Goal: Task Accomplishment & Management: Manage account settings

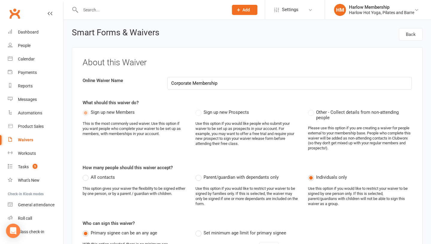
select select "select"
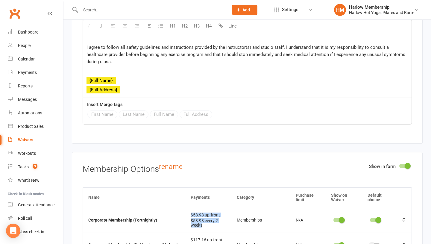
scroll to position [1905, 0]
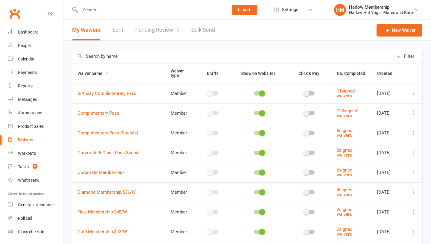
select select "100"
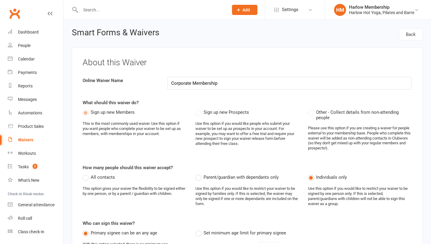
select select "select"
click at [20, 135] on link "Waivers" at bounding box center [35, 139] width 55 height 13
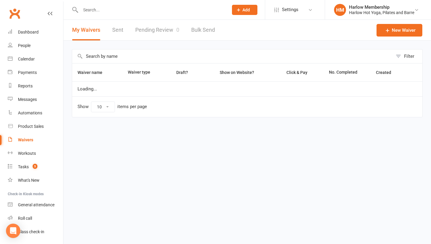
select select "100"
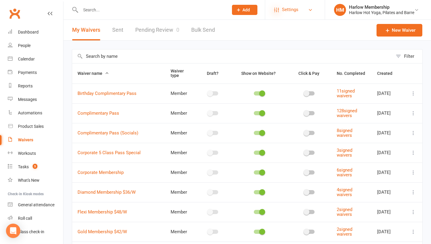
click at [278, 7] on icon at bounding box center [276, 9] width 5 height 5
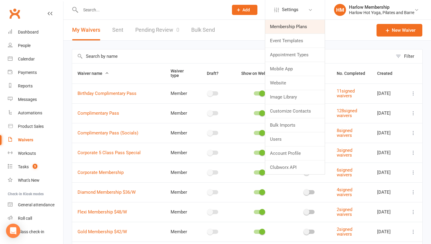
click at [283, 26] on link "Membership Plans" at bounding box center [295, 27] width 60 height 14
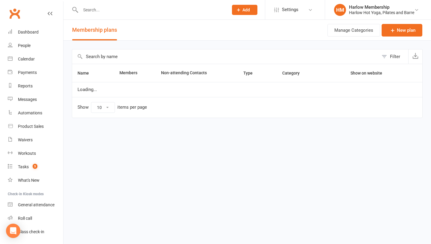
select select "100"
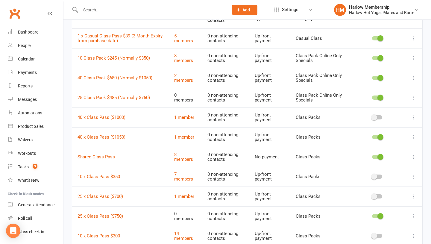
scroll to position [60, 0]
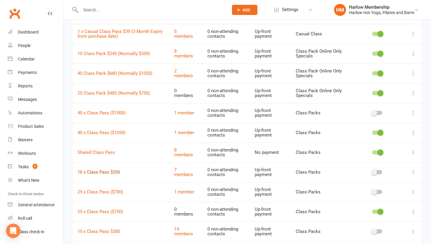
click at [99, 172] on link "10 x Class Pass $350" at bounding box center [98, 171] width 42 height 5
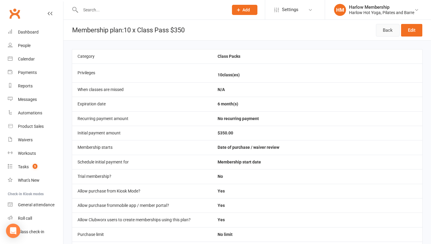
click at [386, 30] on link "Back" at bounding box center [388, 30] width 24 height 13
select select "100"
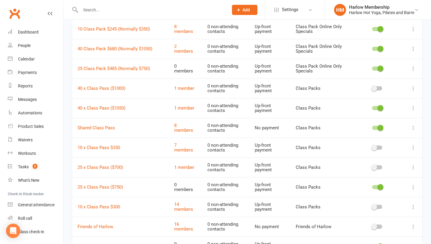
scroll to position [98, 0]
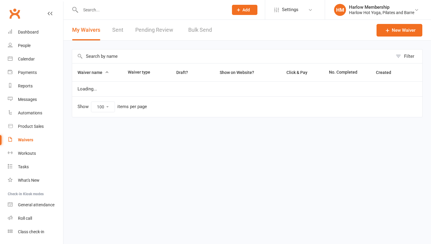
select select "100"
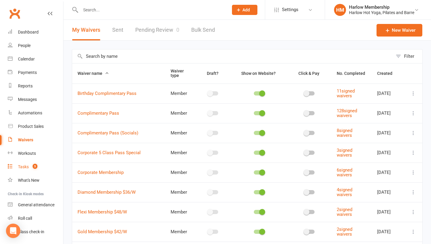
click at [28, 164] on link "Tasks 5" at bounding box center [35, 166] width 55 height 13
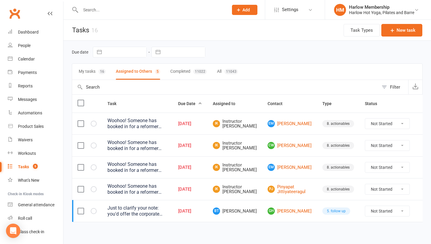
scroll to position [4, 0]
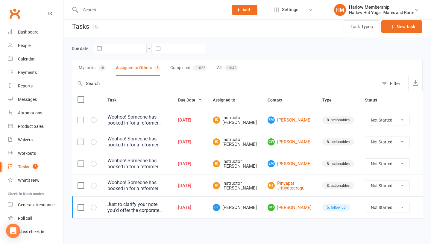
click at [385, 205] on select "Not Started In Progress Waiting Complete" at bounding box center [387, 207] width 44 height 10
select select "unstarted"
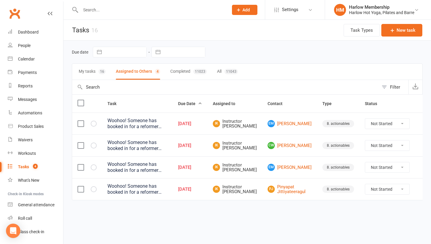
click at [98, 7] on input "text" at bounding box center [151, 10] width 145 height 8
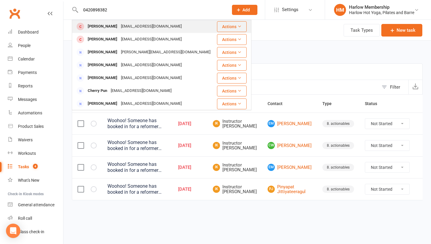
type input "0420898382"
click at [99, 22] on div "Daniel Keenan" at bounding box center [102, 26] width 33 height 9
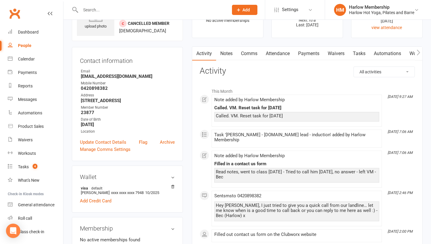
scroll to position [38, 0]
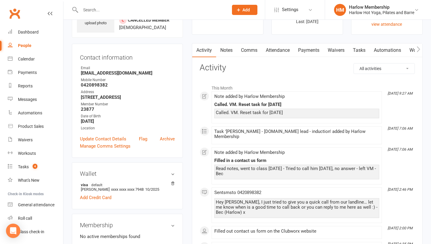
click at [242, 55] on link "Comms" at bounding box center [249, 50] width 25 height 14
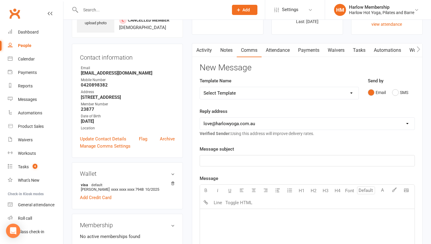
click at [230, 54] on link "Notes" at bounding box center [226, 50] width 21 height 14
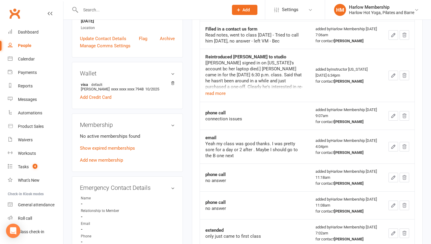
scroll to position [138, 0]
click at [110, 145] on p "Show expired memberships" at bounding box center [127, 148] width 95 height 7
click at [109, 146] on link "Show expired memberships" at bounding box center [107, 148] width 55 height 5
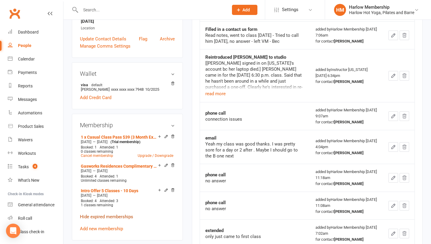
scroll to position [0, 0]
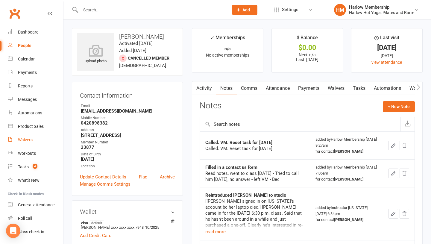
click at [26, 136] on link "Waivers" at bounding box center [35, 139] width 55 height 13
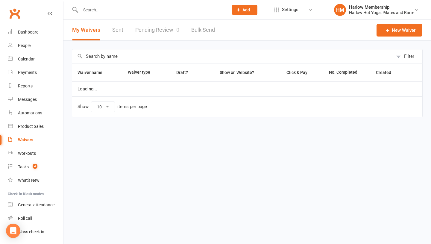
select select "100"
click at [292, 16] on li "Settings Membership Plans Event Templates Appointment Types Mobile App Website …" at bounding box center [295, 9] width 60 height 19
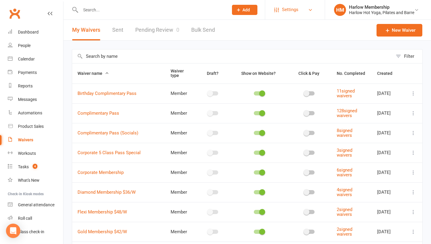
click at [281, 6] on link "Settings" at bounding box center [295, 9] width 42 height 13
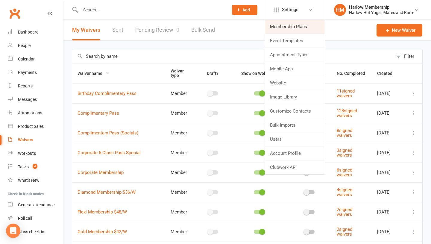
click at [284, 24] on link "Membership Plans" at bounding box center [295, 27] width 60 height 14
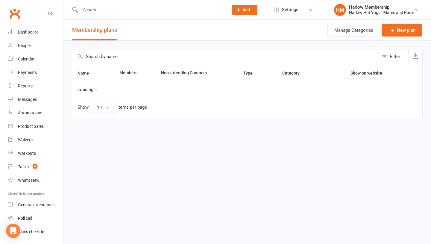
select select "100"
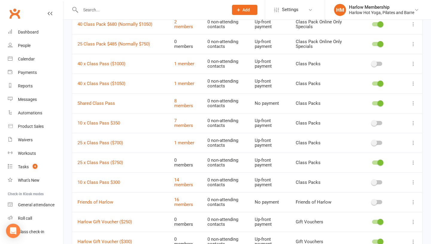
scroll to position [110, 0]
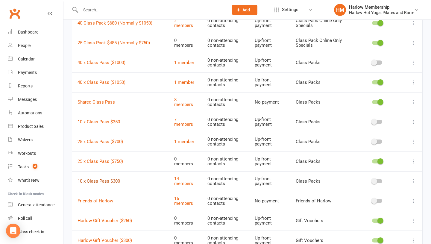
click at [106, 179] on link "10 x Class Pass $300" at bounding box center [98, 180] width 42 height 5
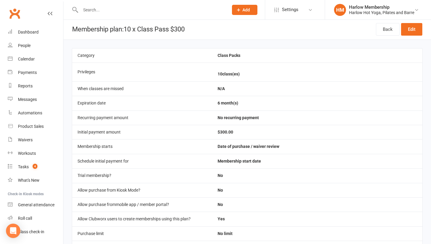
scroll to position [268, 0]
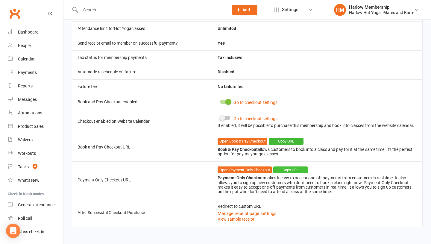
click at [285, 168] on button "Copy URL" at bounding box center [290, 169] width 35 height 7
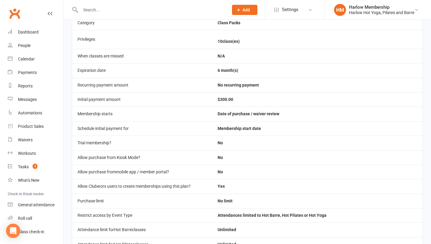
scroll to position [0, 0]
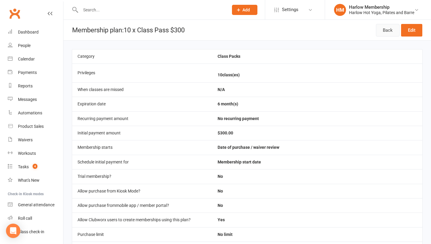
click at [383, 31] on link "Back" at bounding box center [388, 30] width 24 height 13
select select "100"
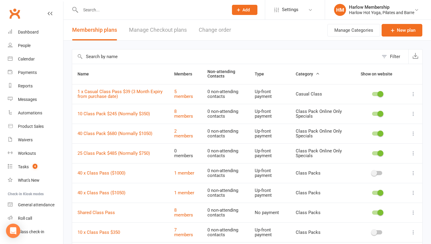
click at [91, 11] on input "text" at bounding box center [151, 10] width 145 height 8
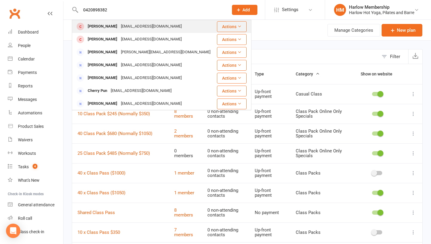
type input "0420898382"
click at [91, 23] on div "Daniel Keenan" at bounding box center [102, 26] width 33 height 9
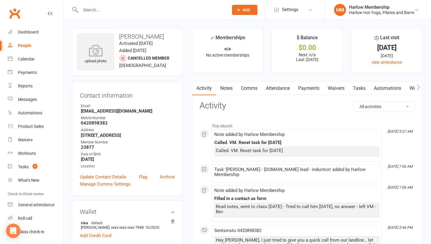
click at [227, 88] on link "Notes" at bounding box center [226, 88] width 21 height 14
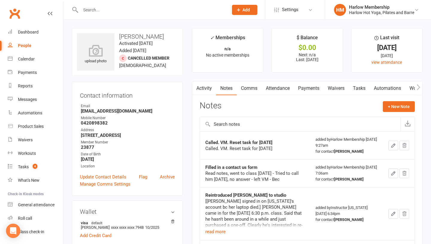
click at [390, 143] on button "button" at bounding box center [393, 146] width 10 height 10
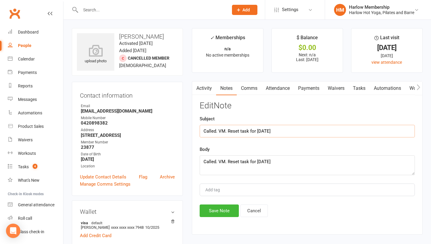
click at [264, 134] on input "Called. VM. Reset task for tomorrow" at bounding box center [306, 131] width 215 height 13
drag, startPoint x: 282, startPoint y: 127, endPoint x: 229, endPoint y: 129, distance: 53.3
click at [229, 129] on input "Called. VM. Reset task for tomorrow" at bounding box center [306, 131] width 215 height 13
drag, startPoint x: 228, startPoint y: 130, endPoint x: 290, endPoint y: 128, distance: 61.9
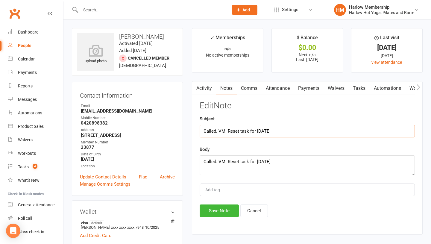
click at [290, 128] on input "Called. VM. Reset task for tomorrow" at bounding box center [306, 131] width 215 height 13
type input "Called. VM. Called back"
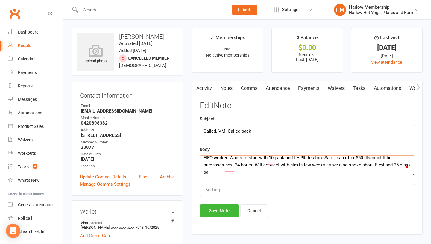
scroll to position [4, 0]
type textarea "FIFO worker. Wants to start with 10 pack and try Pilates too. Said I can offer …"
click at [214, 213] on button "Save Note" at bounding box center [218, 210] width 39 height 13
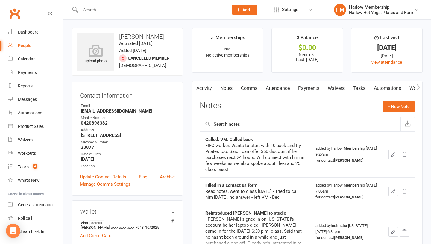
click at [355, 94] on link "Tasks" at bounding box center [358, 88] width 21 height 14
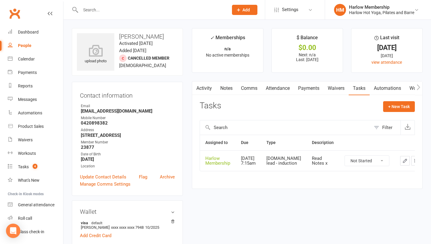
click at [360, 164] on select "Not Started In Progress Waiting Complete" at bounding box center [366, 160] width 44 height 10
select select "unstarted"
click at [255, 89] on link "Comms" at bounding box center [249, 88] width 25 height 14
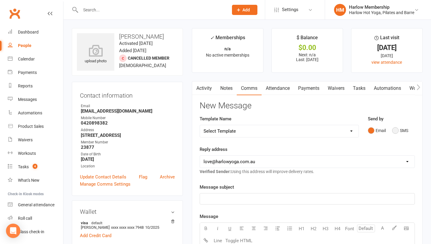
click at [395, 129] on button "SMS" at bounding box center [400, 130] width 16 height 11
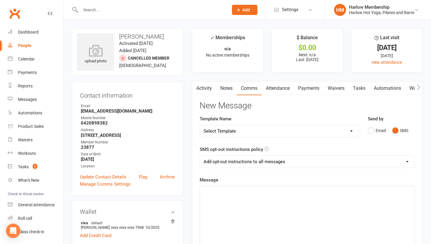
click at [272, 190] on p "﻿" at bounding box center [306, 191] width 207 height 7
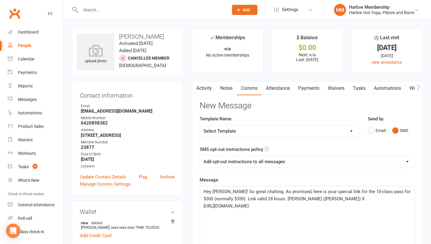
drag, startPoint x: 259, startPoint y: 213, endPoint x: 201, endPoint y: 207, distance: 58.3
click at [201, 207] on div "Hey Daniel! So great chatting. As promised, here is your special link for the 1…" at bounding box center [307, 231] width 214 height 90
copy span "https://app.clubworx.com/websites/harlow/book_and_pay/offers/1f69cd45-f181-4567…"
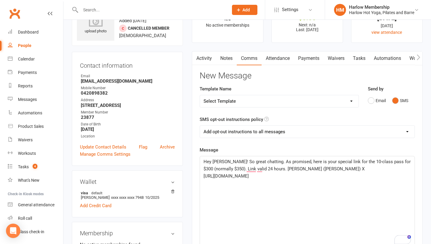
scroll to position [34, 0]
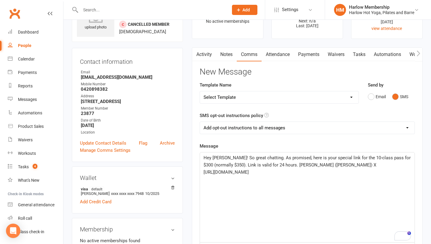
click at [256, 186] on div "Hey Daniel! So great chatting. As promised, here is your special link for the 1…" at bounding box center [307, 197] width 214 height 90
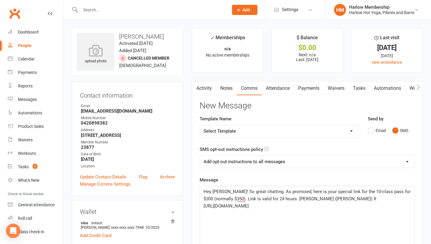
scroll to position [1, 0]
click at [270, 197] on span "Hey Daniel! So great chatting. As promised, here is your special link for the 1…" at bounding box center [307, 194] width 208 height 13
click at [268, 198] on span "Hey Daniel! So great chatting. As promised, here is your special link for the 1…" at bounding box center [307, 194] width 208 height 13
click at [251, 198] on span "Hey Daniel! So great chatting. As promised, here is your special link for the 1…" at bounding box center [307, 194] width 208 height 13
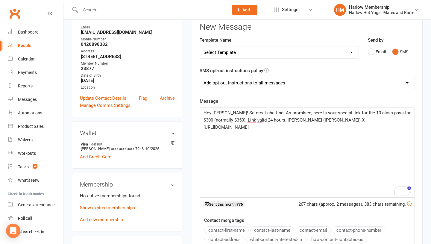
scroll to position [109, 0]
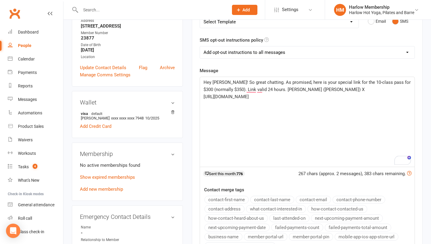
click at [239, 50] on select "Add opt-out instructions to all messages Add opt-out instructions for messages …" at bounding box center [307, 52] width 214 height 12
select select "2"
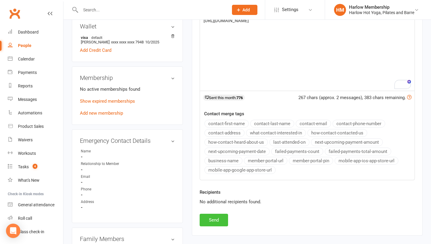
click at [210, 217] on button "Send" at bounding box center [213, 219] width 28 height 13
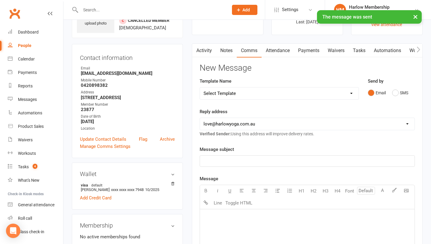
scroll to position [0, 0]
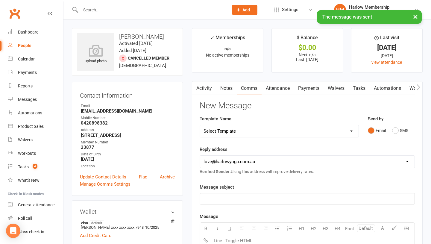
click at [227, 85] on link "Notes" at bounding box center [226, 88] width 21 height 14
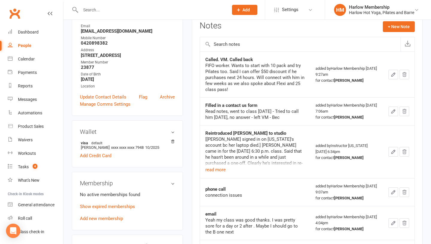
scroll to position [84, 0]
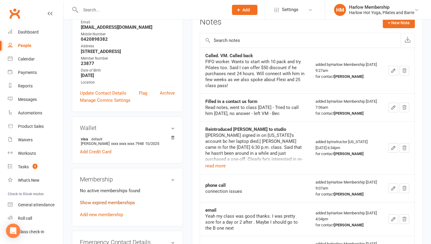
click at [95, 203] on link "Show expired memberships" at bounding box center [107, 202] width 55 height 5
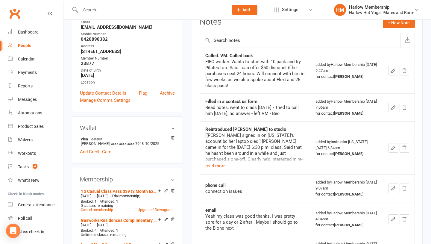
scroll to position [0, 0]
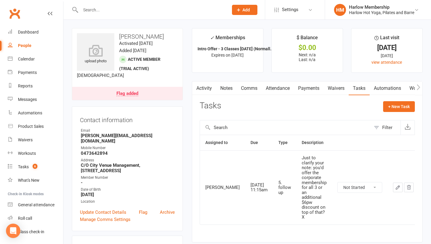
click at [342, 186] on select "Not Started In Progress Waiting Complete" at bounding box center [359, 187] width 44 height 10
select select "unstarted"
click at [229, 86] on link "Notes" at bounding box center [226, 88] width 21 height 14
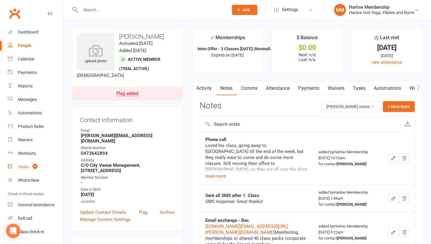
click at [20, 167] on div "Tasks" at bounding box center [23, 166] width 11 height 5
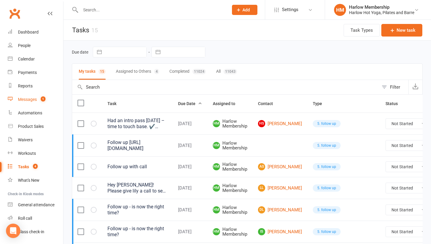
click at [33, 96] on link "Messages 1" at bounding box center [35, 99] width 55 height 13
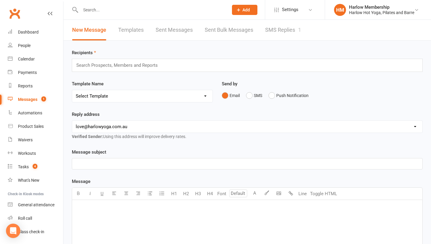
click at [275, 32] on link "SMS Replies 1" at bounding box center [283, 30] width 36 height 21
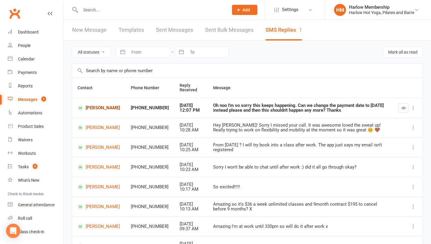
click at [95, 109] on link "[PERSON_NAME]" at bounding box center [98, 108] width 42 height 6
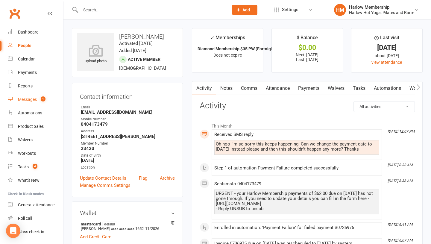
click at [25, 101] on div "Messages" at bounding box center [27, 99] width 19 height 5
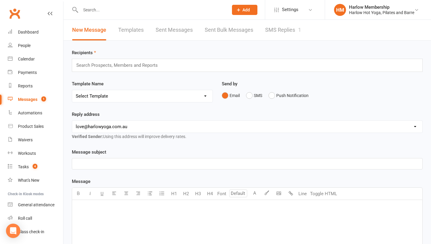
click at [268, 30] on link "SMS Replies 1" at bounding box center [283, 30] width 36 height 21
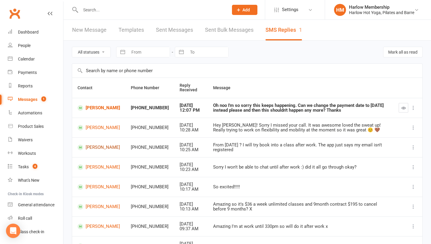
click at [90, 146] on link "[PERSON_NAME]" at bounding box center [98, 147] width 42 height 6
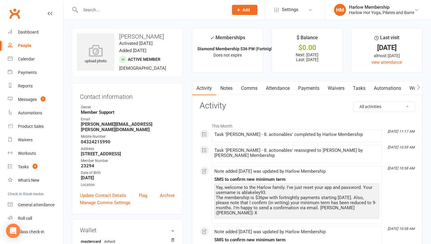
click at [225, 87] on link "Notes" at bounding box center [226, 88] width 21 height 14
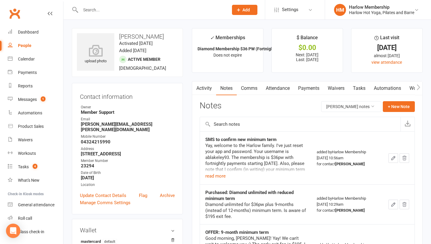
click at [246, 88] on link "Comms" at bounding box center [249, 88] width 25 height 14
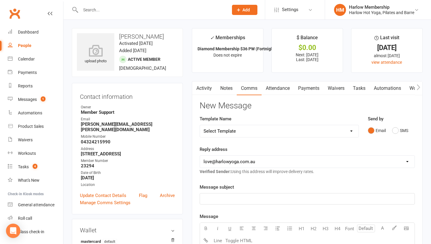
click at [208, 91] on link "Activity" at bounding box center [204, 88] width 24 height 14
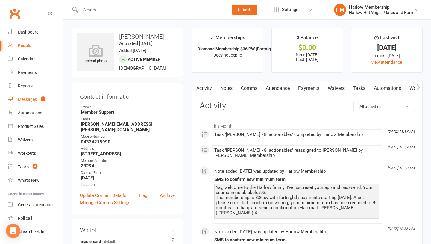
click at [25, 101] on div "Messages" at bounding box center [27, 99] width 19 height 5
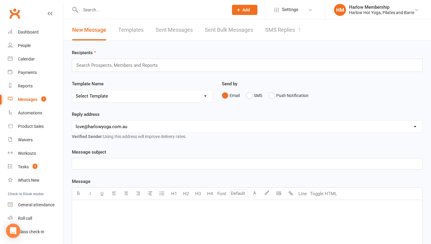
click at [283, 30] on link "SMS Replies 1" at bounding box center [283, 30] width 36 height 21
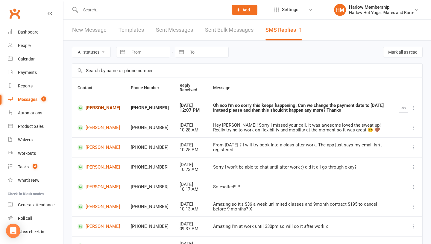
click at [91, 111] on link "[PERSON_NAME]" at bounding box center [98, 108] width 42 height 6
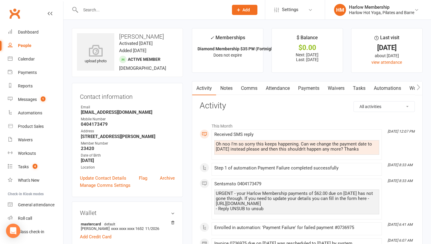
click at [305, 85] on link "Payments" at bounding box center [309, 88] width 30 height 14
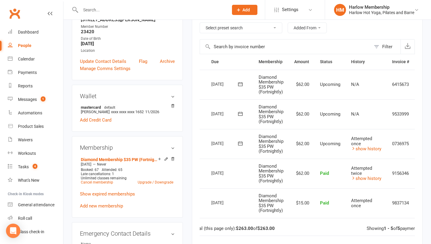
scroll to position [0, 0]
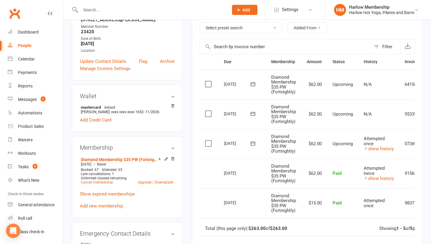
click at [256, 143] on button at bounding box center [253, 143] width 12 height 6
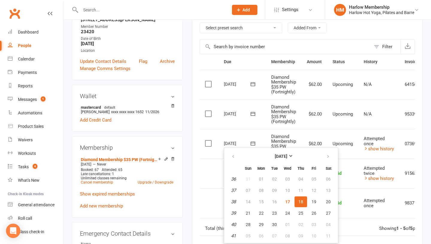
click at [256, 143] on button at bounding box center [253, 143] width 12 height 6
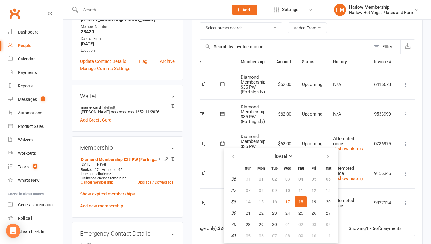
click at [408, 142] on icon at bounding box center [405, 144] width 6 height 6
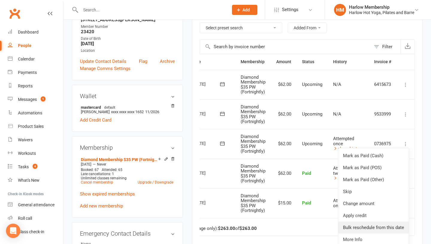
click at [355, 225] on link "Bulk reschedule from this date" at bounding box center [373, 227] width 71 height 12
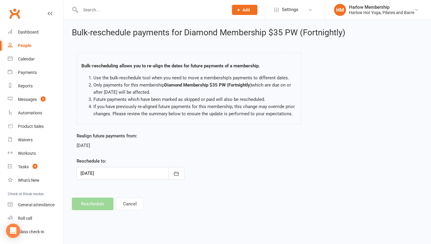
click at [91, 204] on footer "Reschedule Cancel" at bounding box center [247, 203] width 350 height 13
click at [125, 202] on button "Cancel" at bounding box center [130, 203] width 28 height 13
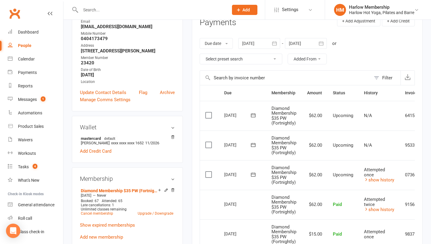
scroll to position [0, 32]
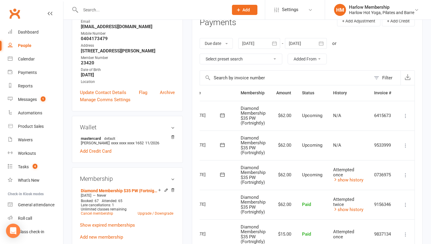
click at [406, 145] on icon at bounding box center [405, 145] width 6 height 6
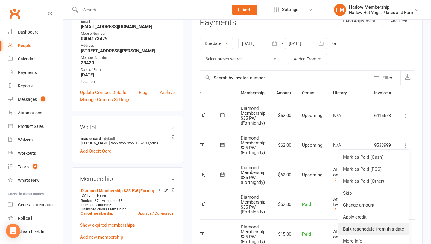
click at [353, 227] on link "Bulk reschedule from this date" at bounding box center [373, 229] width 71 height 12
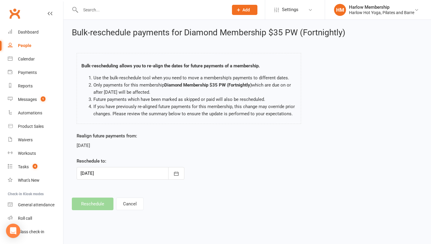
click at [103, 172] on div at bounding box center [131, 173] width 108 height 13
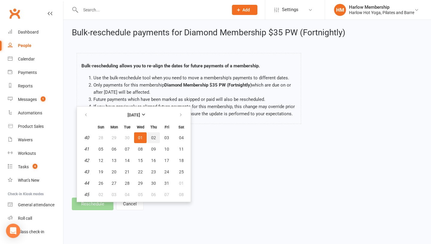
click at [152, 138] on span "02" at bounding box center [153, 137] width 5 height 5
type input "02 Oct 2025"
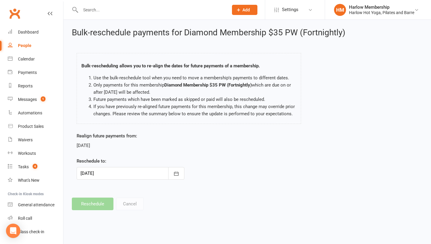
click at [92, 204] on div "Bulk-reschedule payments for Diamond Membership $35 PW (Fortnightly) Bulk-resch…" at bounding box center [246, 119] width 367 height 199
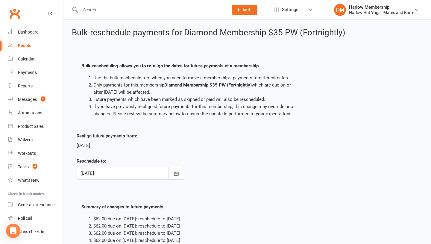
scroll to position [68, 0]
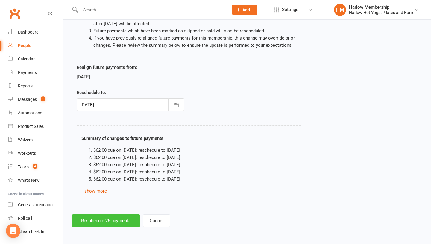
click at [94, 221] on button "Reschedule 26 payments" at bounding box center [106, 220] width 68 height 13
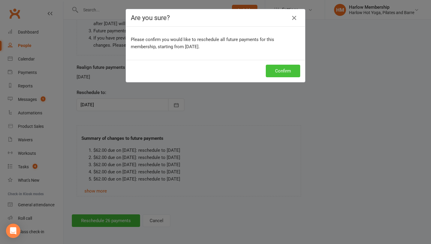
click at [272, 73] on button "Confirm" at bounding box center [283, 71] width 34 height 13
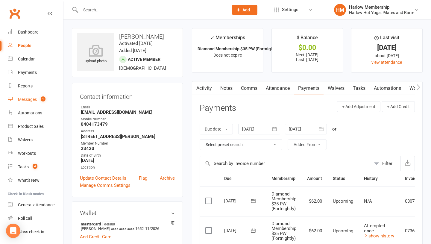
click at [42, 101] on count-badge "1" at bounding box center [42, 99] width 8 height 5
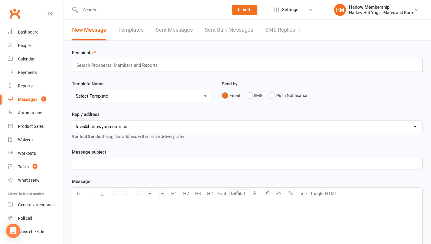
click at [273, 30] on link "SMS Replies 1" at bounding box center [283, 30] width 36 height 21
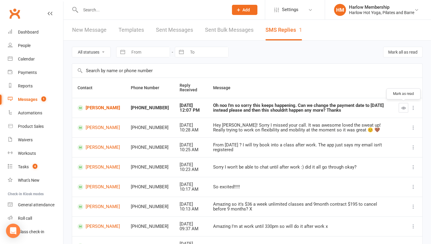
click at [402, 106] on icon "button" at bounding box center [403, 108] width 4 height 4
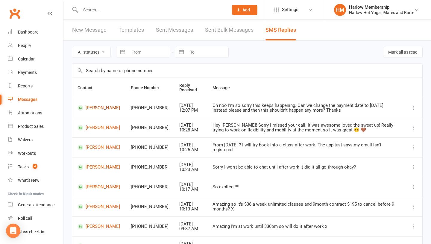
click at [96, 106] on link "Jasmine Garbin" at bounding box center [98, 108] width 42 height 6
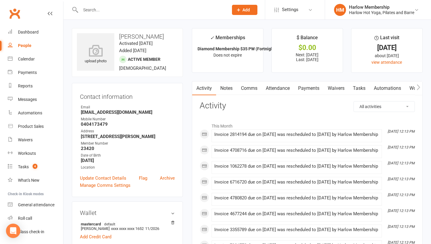
click at [246, 84] on link "Comms" at bounding box center [249, 88] width 25 height 14
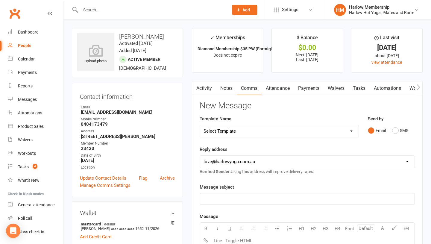
click at [391, 132] on div "Email SMS" at bounding box center [390, 130] width 47 height 11
click at [399, 128] on button "SMS" at bounding box center [400, 130] width 16 height 11
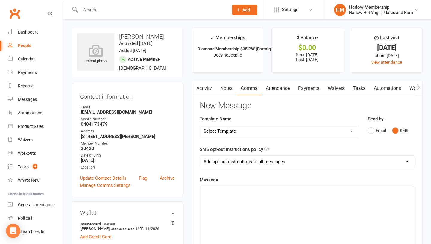
click at [304, 202] on div "﻿" at bounding box center [307, 231] width 214 height 90
click at [226, 190] on span "All done! Payments have been reschedule from tomorrow fortnightly X" at bounding box center [270, 191] width 134 height 5
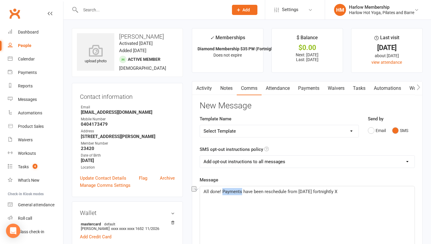
copy span "All done! Payments have been reschedule from tomorrow fortnightly X"
click at [208, 88] on link "Activity" at bounding box center [204, 88] width 24 height 14
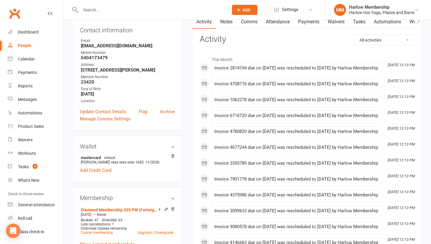
click at [233, 118] on div "Invoice 6716720 due on 05 Aug 2026 was rescheduled to 06 Aug 2026 by Harlow Mem…" at bounding box center [296, 115] width 165 height 5
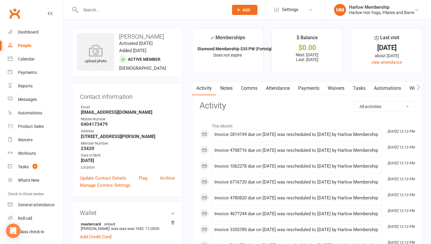
click at [249, 90] on link "Comms" at bounding box center [249, 88] width 25 height 14
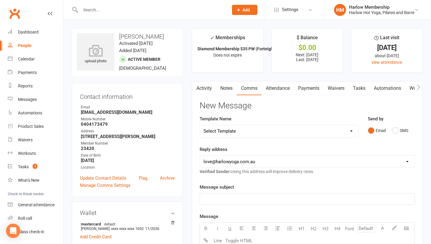
click at [390, 131] on div "Email SMS" at bounding box center [390, 130] width 47 height 11
click at [393, 130] on button "SMS" at bounding box center [400, 130] width 16 height 11
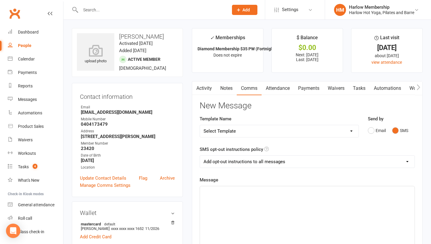
click at [305, 209] on div "﻿" at bounding box center [307, 231] width 214 height 90
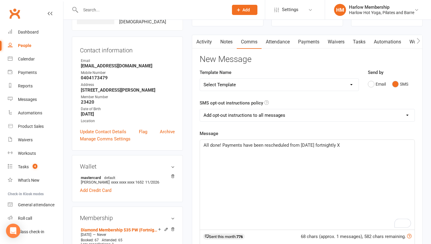
scroll to position [50, 0]
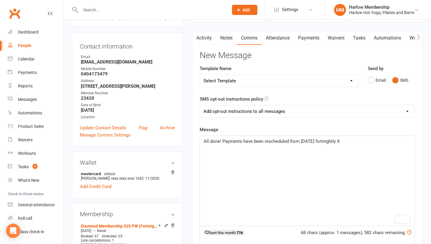
click at [339, 143] on span "All done! Payments have been rescheduled from tomorrow fortnightly X" at bounding box center [271, 140] width 136 height 5
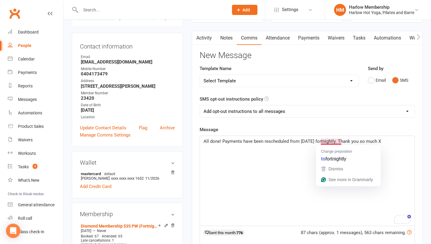
click at [319, 143] on span "All done! Payments have been rescheduled from tomorrow fortnightly. Thank you s…" at bounding box center [291, 140] width 177 height 5
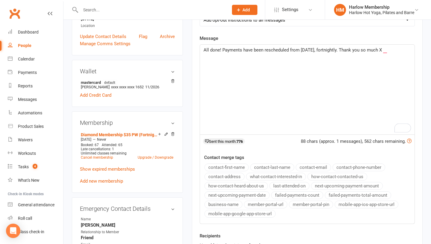
scroll to position [174, 0]
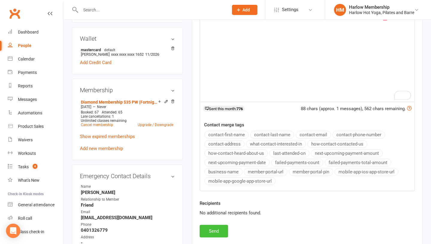
click at [210, 229] on button "Send" at bounding box center [213, 231] width 28 height 13
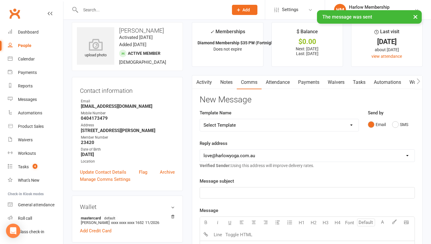
scroll to position [0, 0]
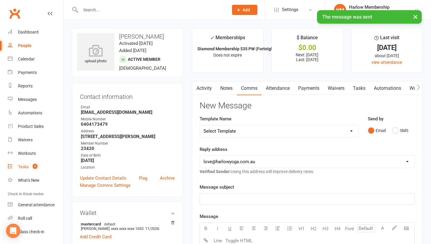
click at [15, 168] on link "Tasks 4" at bounding box center [35, 166] width 55 height 13
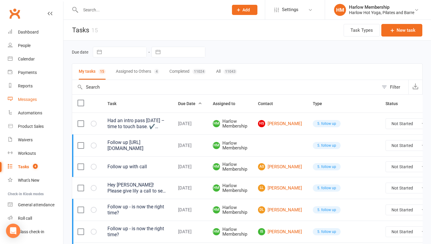
click at [41, 99] on link "Messages" at bounding box center [35, 99] width 55 height 13
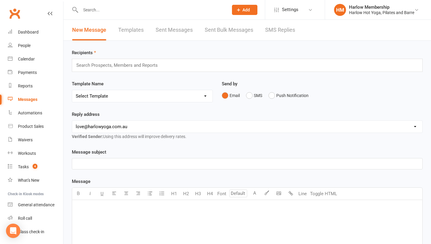
click at [278, 33] on link "SMS Replies" at bounding box center [280, 30] width 30 height 21
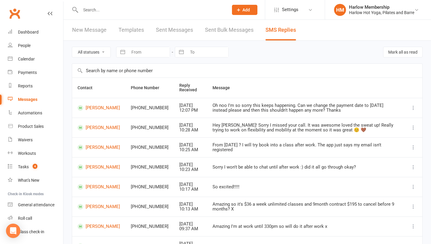
click at [244, 110] on div "Oh noo I'm so sorry this keeps happening. Can we change the payment date to tom…" at bounding box center [305, 108] width 186 height 10
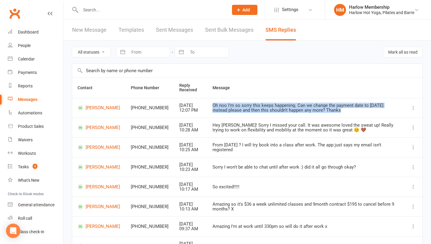
click at [244, 110] on div "Oh noo I'm so sorry this keeps happening. Can we change the payment date to tom…" at bounding box center [305, 108] width 186 height 10
copy div "Oh noo I'm so sorry this keeps happening. Can we change the payment date to tom…"
click at [90, 105] on link "Jasmine Garbin" at bounding box center [98, 108] width 42 height 6
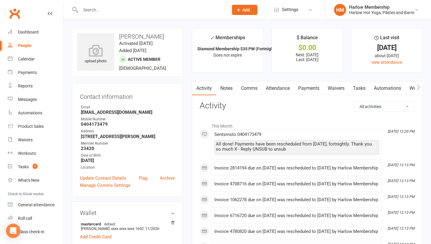
click at [229, 87] on link "Notes" at bounding box center [226, 88] width 21 height 14
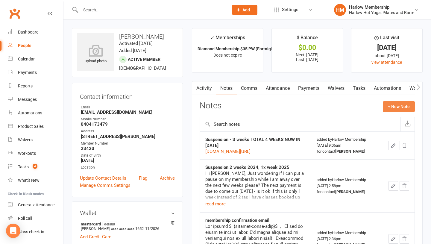
click at [401, 105] on button "+ New Note" at bounding box center [398, 106] width 32 height 11
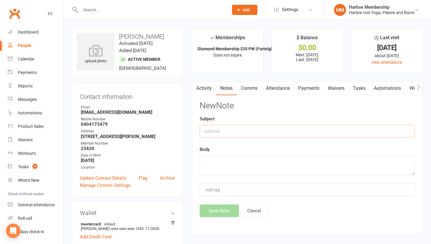
click at [258, 126] on input "text" at bounding box center [306, 131] width 215 height 13
type input "Payments rescheduled"
click at [258, 164] on textarea at bounding box center [306, 165] width 215 height 20
paste textarea "Oh noo I'm so sorry this keeps happening. Can we change the payment date to tom…"
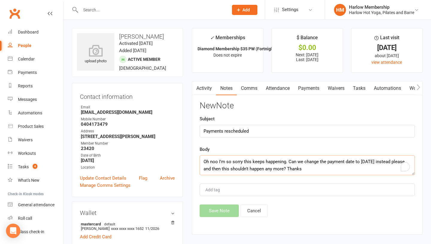
scroll to position [11, 0]
type textarea "Oh noo I'm so sorry this keeps happening. Can we change the payment date to tom…"
click at [260, 129] on input "Payments rescheduled" at bounding box center [306, 131] width 215 height 13
type input "Payments rescheduled (actioned)"
click at [214, 201] on div "New Note Subject Payments rescheduled (actioned) Body Oh noo I'm so sorry this …" at bounding box center [306, 159] width 215 height 116
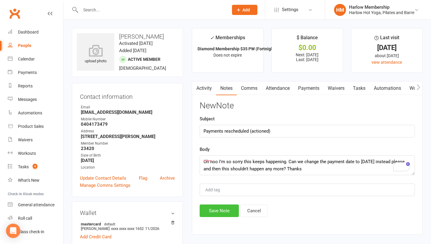
click at [216, 214] on button "Save Note" at bounding box center [218, 210] width 39 height 13
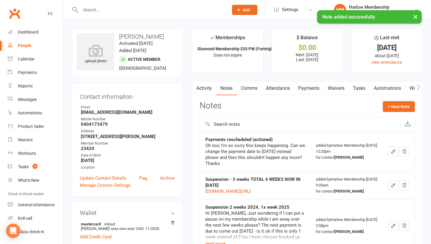
click at [366, 81] on main "✓ Memberships Diamond Membership $35 PW (Fortnightly) Does not expire $ Balance…" at bounding box center [306, 201] width 239 height 346
click at [361, 87] on link "Tasks" at bounding box center [358, 88] width 21 height 14
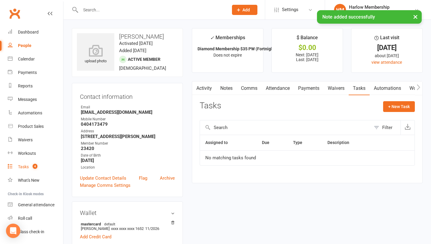
click at [17, 164] on link "Tasks 4" at bounding box center [35, 166] width 55 height 13
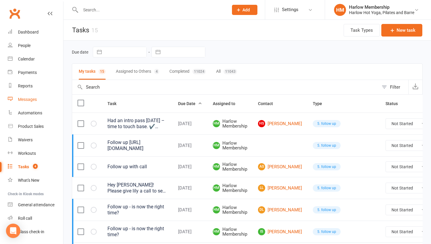
click at [30, 97] on div "Messages" at bounding box center [27, 99] width 19 height 5
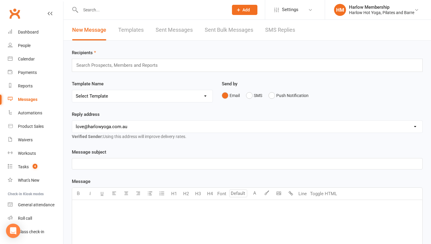
click at [296, 31] on div "New Message Templates Sent Messages Sent Bulk Messages SMS Replies" at bounding box center [183, 30] width 240 height 21
click at [283, 31] on link "SMS Replies" at bounding box center [280, 30] width 30 height 21
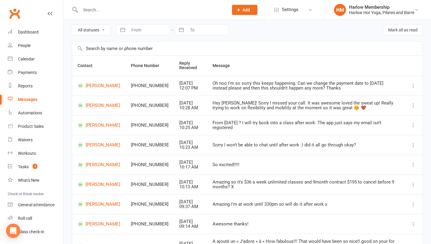
scroll to position [24, 0]
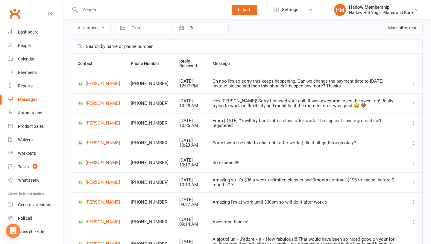
click at [102, 160] on link "Alexandra Blakeley" at bounding box center [98, 163] width 42 height 6
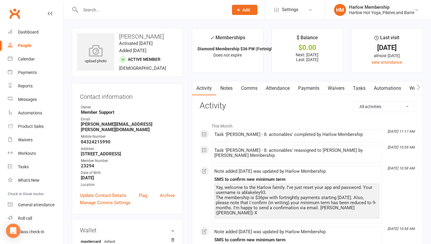
click at [91, 9] on input "text" at bounding box center [151, 10] width 145 height 8
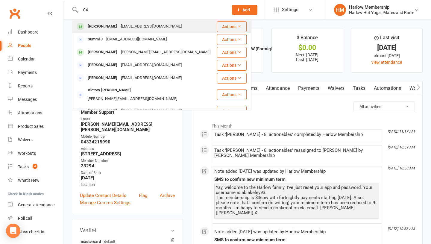
type input "0"
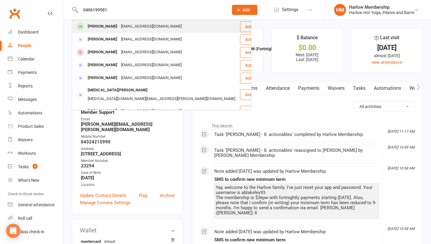
type input "0406199581"
click at [87, 26] on div "[PERSON_NAME]" at bounding box center [102, 26] width 33 height 9
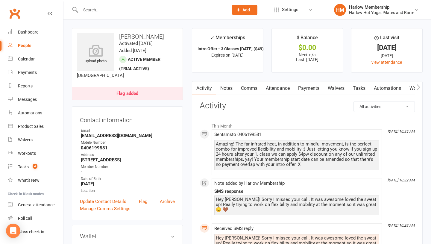
click at [229, 85] on link "Notes" at bounding box center [226, 88] width 21 height 14
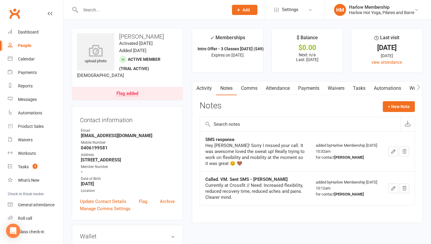
click at [86, 11] on input "text" at bounding box center [151, 10] width 145 height 8
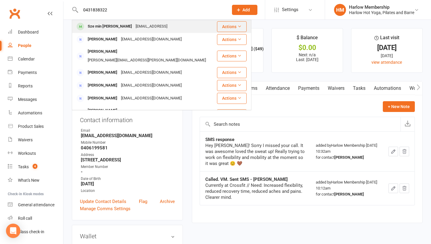
type input "0431838322"
click at [80, 25] on span at bounding box center [80, 26] width 7 height 7
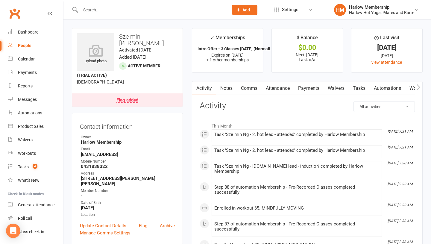
click at [225, 85] on link "Notes" at bounding box center [226, 88] width 21 height 14
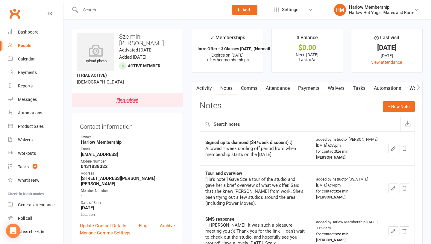
click at [358, 87] on link "Tasks" at bounding box center [358, 88] width 21 height 14
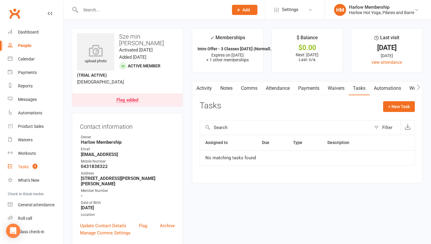
click at [32, 168] on count-badge "4" at bounding box center [34, 166] width 8 height 5
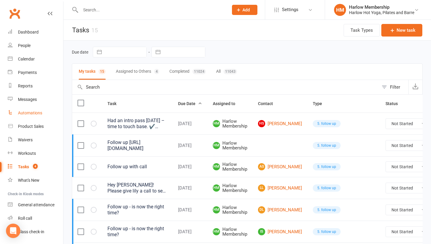
click at [19, 114] on div "Automations" at bounding box center [30, 112] width 24 height 5
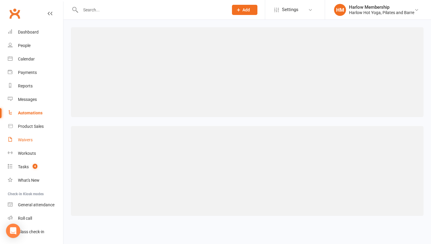
scroll to position [17, 0]
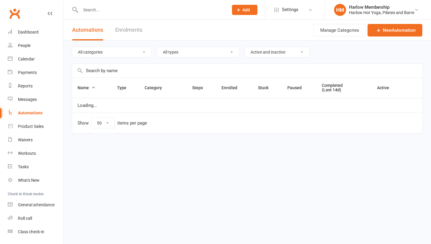
select select "50"
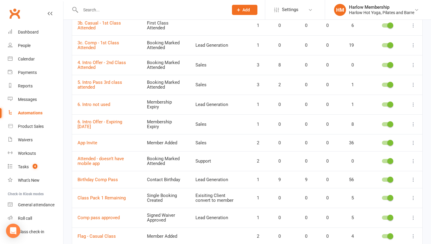
scroll to position [142, 0]
click at [89, 44] on link "3c. Comp - 1st Class Attended" at bounding box center [98, 45] width 42 height 10
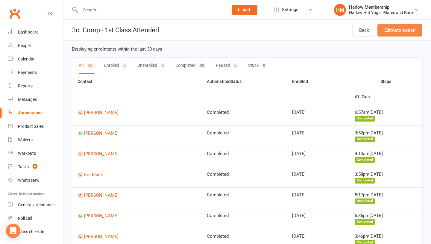
click at [388, 33] on link "Edit Automation" at bounding box center [399, 30] width 45 height 13
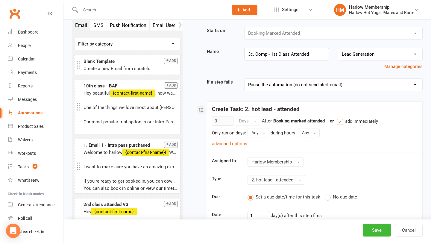
scroll to position [10, 0]
click at [329, 83] on select "Pause the automation (do not send alert email) Pause the automation and send an…" at bounding box center [333, 85] width 178 height 12
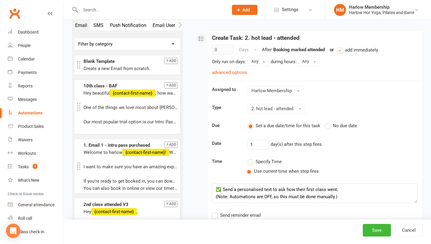
scroll to position [79, 0]
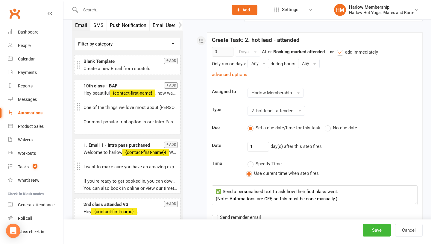
click at [96, 24] on button "SMS" at bounding box center [98, 25] width 16 height 10
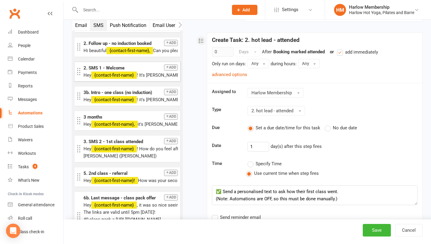
scroll to position [66, 0]
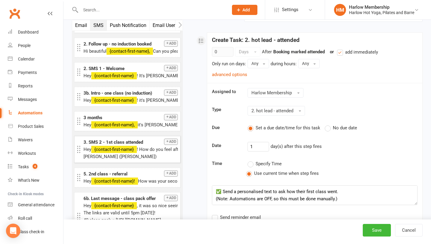
click at [147, 155] on div "Hey {contact-first-name} ! How do you feel after class [DATE]? [PERSON_NAME] ([…" at bounding box center [130, 153] width 94 height 14
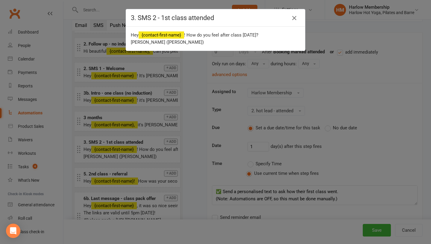
click at [293, 19] on icon "button" at bounding box center [293, 17] width 7 height 7
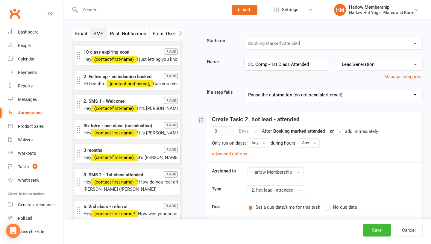
scroll to position [43, 0]
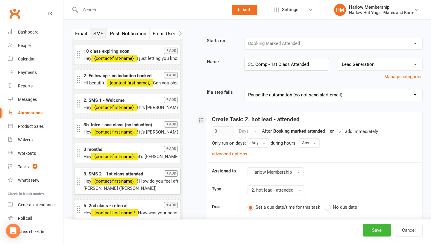
click at [146, 184] on div "Hey {contact-first-name} ! How do you feel after class [DATE]? [PERSON_NAME] ([…" at bounding box center [130, 184] width 94 height 14
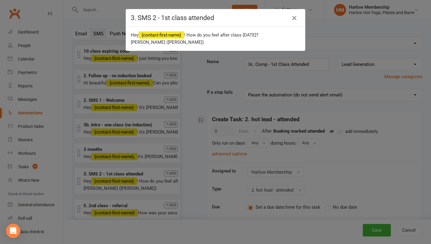
click at [292, 18] on icon "button" at bounding box center [293, 17] width 7 height 7
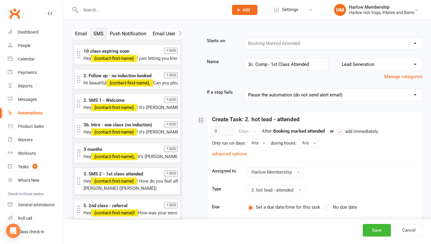
click at [168, 172] on icon "button" at bounding box center [167, 173] width 4 height 4
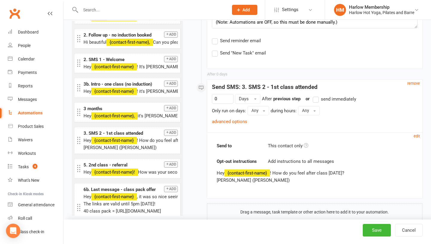
scroll to position [270, 0]
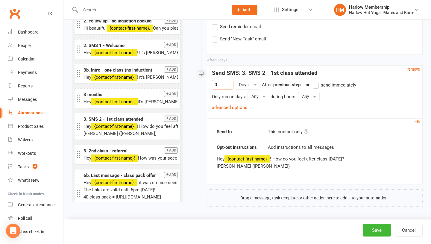
drag, startPoint x: 222, startPoint y: 84, endPoint x: 214, endPoint y: 84, distance: 8.1
click at [214, 84] on input "0" at bounding box center [223, 85] width 22 height 10
click at [416, 122] on small "edit" at bounding box center [416, 122] width 6 height 4
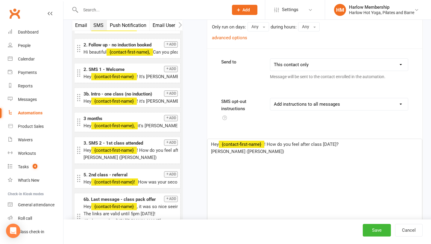
scroll to position [341, 0]
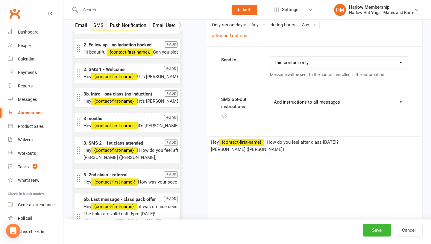
type input "1"
drag, startPoint x: 219, startPoint y: 149, endPoint x: 210, endPoint y: 149, distance: 9.0
click at [211, 149] on span "[PERSON_NAME] ([PERSON_NAME])" at bounding box center [247, 149] width 73 height 5
drag, startPoint x: 350, startPoint y: 144, endPoint x: 216, endPoint y: 140, distance: 134.3
click at [216, 140] on p "Hey ﻿ {contact-first-name} ! How do you feel after class [DATE]?" at bounding box center [314, 141] width 207 height 7
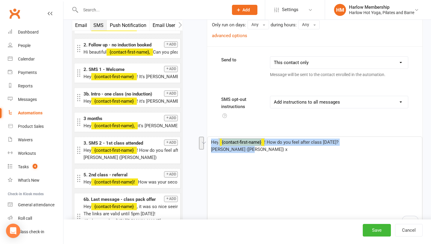
drag, startPoint x: 248, startPoint y: 148, endPoint x: 212, endPoint y: 141, distance: 36.8
click at [212, 141] on div "Hey ﻿ {contact-first-name} ! How do you feel after class [DATE]? [PERSON_NAME] …" at bounding box center [314, 182] width 214 height 90
copy div "Hey ﻿ {contact-first-name} ! How do you feel after class [DATE]? [PERSON_NAME] …"
click at [259, 150] on p "[PERSON_NAME] ([PERSON_NAME]) x" at bounding box center [314, 149] width 207 height 7
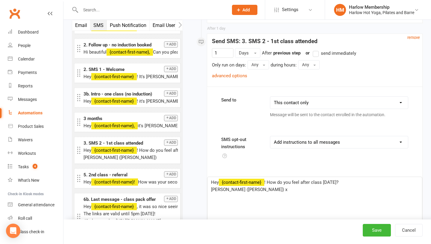
scroll to position [299, 0]
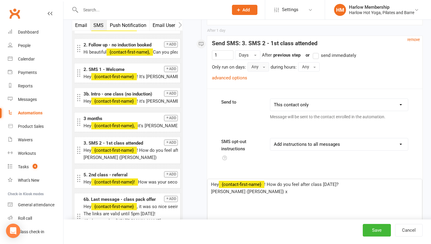
click at [257, 67] on button "Any" at bounding box center [258, 66] width 22 height 9
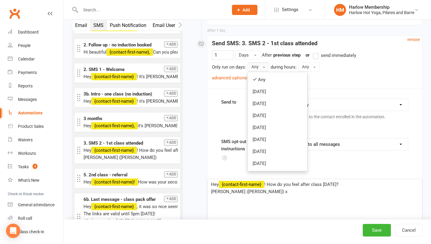
click at [257, 67] on button "Any" at bounding box center [258, 66] width 22 height 9
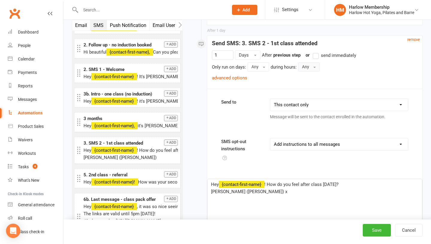
click at [304, 68] on button "Any" at bounding box center [309, 66] width 22 height 9
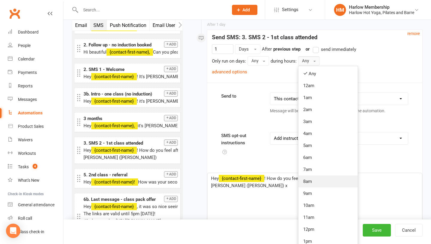
scroll to position [306, 0]
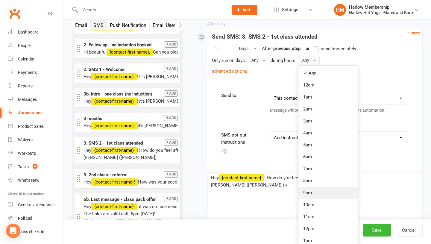
click at [318, 193] on link "9am" at bounding box center [327, 193] width 59 height 12
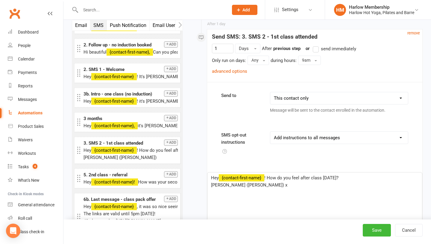
click at [312, 178] on span "! How do you feel after class [DATE]?" at bounding box center [301, 177] width 74 height 5
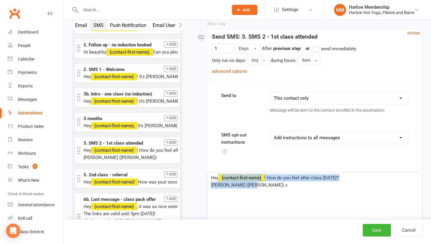
drag, startPoint x: 296, startPoint y: 190, endPoint x: 239, endPoint y: 181, distance: 57.2
click at [239, 181] on div "Hey ﻿ {contact-first-name} ! How do you feel after class yesterday? Krystyna (H…" at bounding box center [314, 217] width 214 height 90
click at [293, 181] on p "[PERSON_NAME] ([PERSON_NAME]) x" at bounding box center [314, 184] width 207 height 7
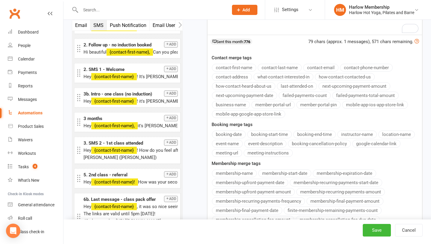
scroll to position [602, 0]
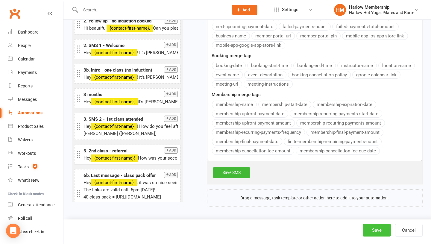
click at [366, 228] on button "Save" at bounding box center [376, 230] width 28 height 13
click at [230, 174] on link "Save SMS" at bounding box center [231, 172] width 37 height 11
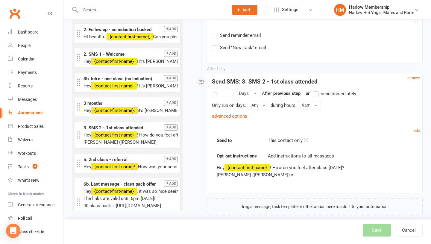
scroll to position [259, 0]
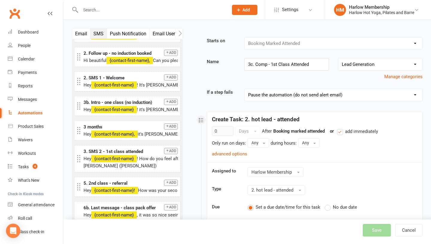
select select "50"
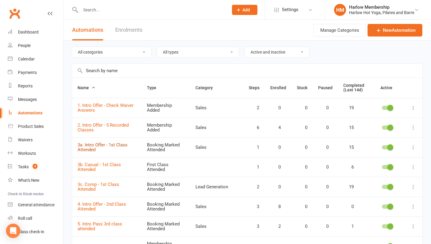
click at [94, 147] on link "3a. Intro Offer - 1st Class Attended" at bounding box center [102, 147] width 50 height 10
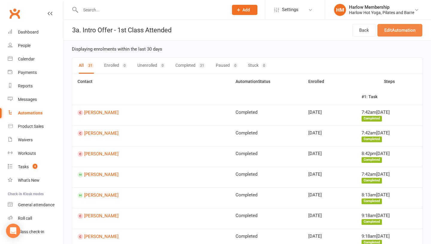
click at [388, 32] on link "Edit Automation" at bounding box center [399, 30] width 45 height 13
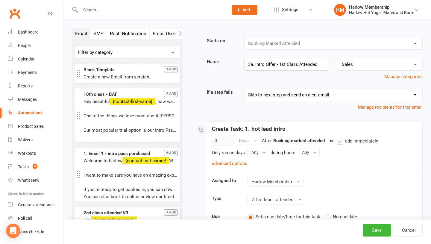
click at [97, 36] on button "SMS" at bounding box center [98, 33] width 16 height 10
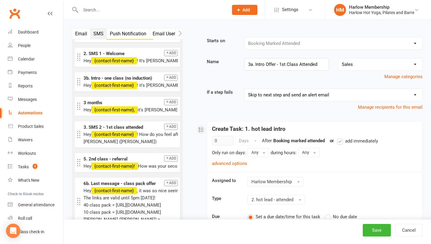
scroll to position [91, 0]
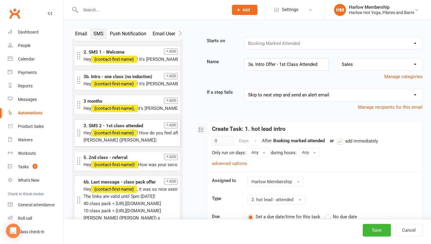
click at [118, 139] on div "Hey {contact-first-name} ! How do you feel after class yesterday? Lucy (Harlow)" at bounding box center [130, 136] width 94 height 14
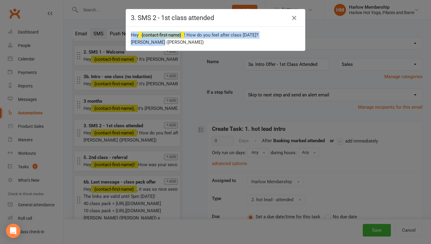
drag, startPoint x: 192, startPoint y: 46, endPoint x: 131, endPoint y: 33, distance: 62.3
click at [131, 34] on div "Hey {contact-first-name} ! How do you feel after class yesterday? Lucy (Harlow)" at bounding box center [215, 39] width 179 height 24
copy div "Hey {contact-first-name} ! How do you feel after class yesterday? Lucy (Harlow)"
click at [292, 16] on icon "button" at bounding box center [293, 17] width 7 height 7
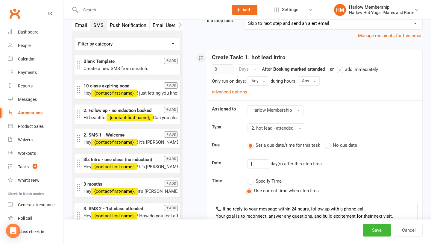
scroll to position [71, 0]
click at [27, 113] on div "Automations" at bounding box center [30, 112] width 25 height 5
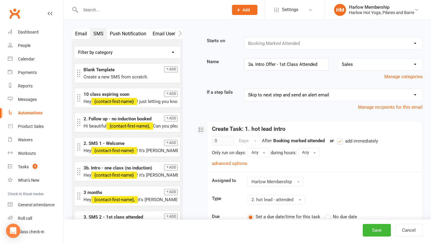
select select "50"
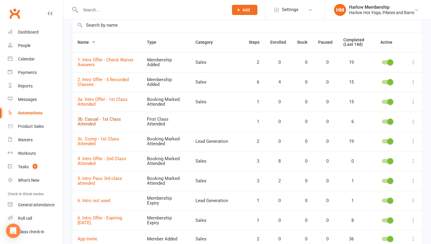
scroll to position [47, 0]
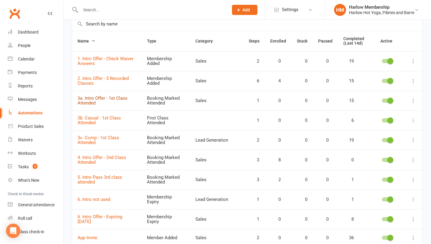
click at [92, 101] on link "3a. Intro Offer - 1st Class Attended" at bounding box center [102, 100] width 50 height 10
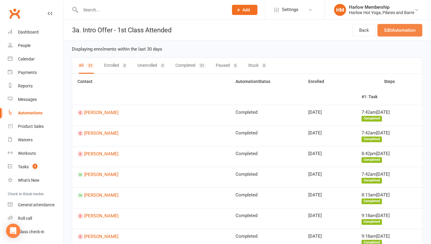
click at [397, 28] on link "Edit Automation" at bounding box center [399, 30] width 45 height 13
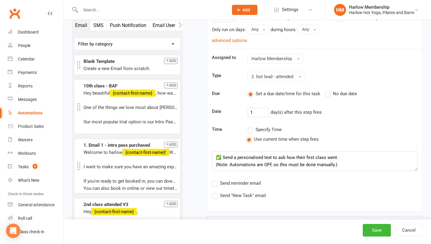
scroll to position [150, 0]
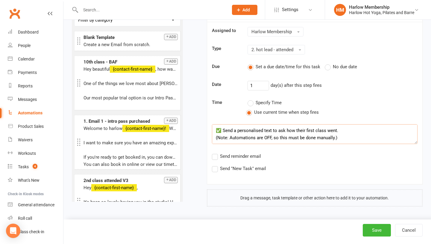
click at [223, 131] on textarea "✅ Send a personalised text to ask how their first class went. (Note: Automation…" at bounding box center [314, 134] width 205 height 20
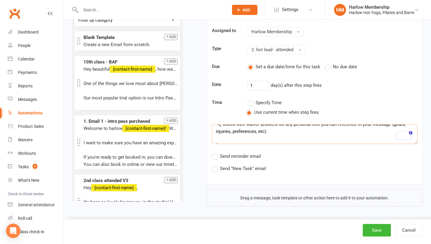
scroll to position [0, 0]
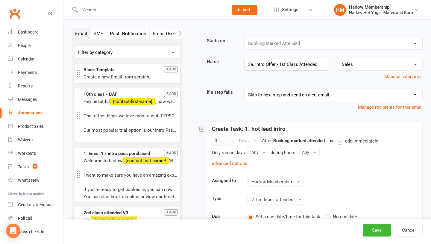
click at [97, 32] on button "SMS" at bounding box center [98, 33] width 16 height 10
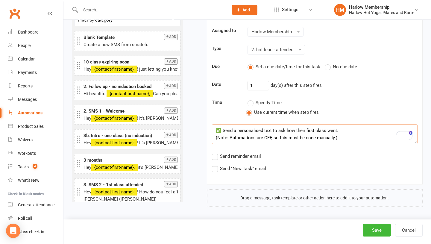
click at [229, 138] on textarea "✅ Send a personalised text to ask how their first class went. (Note: Automation…" at bounding box center [314, 134] width 205 height 20
drag, startPoint x: 342, startPoint y: 137, endPoint x: 234, endPoint y: 132, distance: 107.8
click at [234, 132] on textarea "✅ Send a personalised text to ask how their first class went. (Note: Automation…" at bounding box center [314, 134] width 205 height 20
click at [260, 129] on textarea "✅ Send a personalised text to ask how their first class went. (Note: Automation…" at bounding box center [314, 134] width 205 height 20
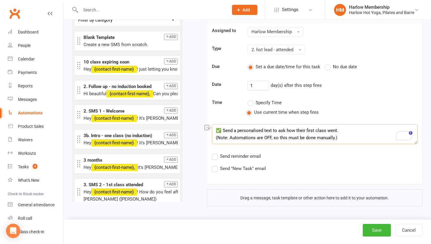
drag, startPoint x: 263, startPoint y: 129, endPoint x: 224, endPoint y: 128, distance: 39.8
click at [224, 128] on textarea "✅ Send a personalised text to ask how their first class went. (Note: Automation…" at bounding box center [314, 134] width 205 height 20
click at [242, 129] on textarea "✅ A text to ask how their first class went. (Note: Automations are OFF, so this…" at bounding box center [314, 134] width 205 height 20
click at [297, 131] on textarea "✅ A text to ask how their first class went. (Note: Automations are OFF, so this…" at bounding box center [314, 134] width 205 height 20
click at [237, 131] on textarea "✅ A text to ask how their first class went. (Note: Automations are OFF, so this…" at bounding box center [314, 134] width 205 height 20
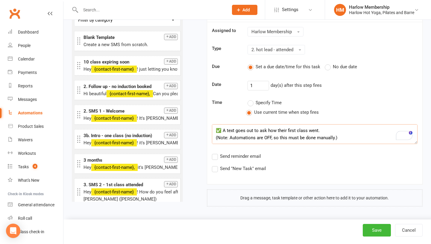
click at [316, 132] on textarea "✅ A text goes out to ask how their first class went. (Note: Automations are OFF…" at bounding box center [314, 134] width 205 height 20
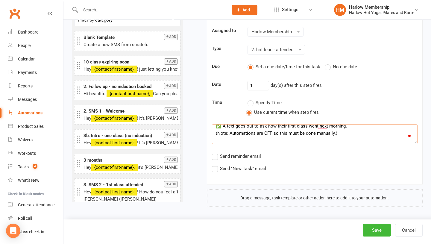
drag, startPoint x: 339, startPoint y: 139, endPoint x: 219, endPoint y: 134, distance: 120.3
click at [219, 134] on textarea "✅ A text goes out to ask how their first class went next morning. (Note: Automa…" at bounding box center [314, 134] width 205 height 20
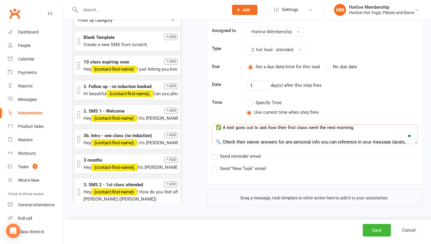
click at [247, 128] on textarea "✅ A text goes out to ask how their first class went the next morning. 🔍 Check t…" at bounding box center [314, 134] width 205 height 20
click at [254, 128] on textarea "✅ A text goes out to ask how their first class went the next morning. 🔍 Check t…" at bounding box center [314, 134] width 205 height 20
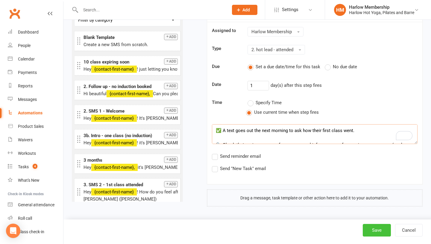
type textarea "✅ A text goes out the next morning to ask how their first class went. 🔍 Check t…"
click at [367, 230] on button "Save" at bounding box center [376, 230] width 28 height 13
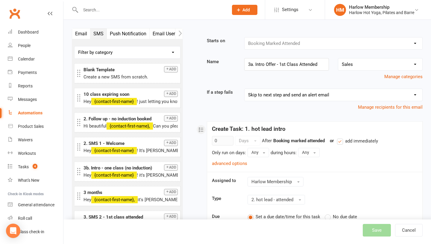
select select "50"
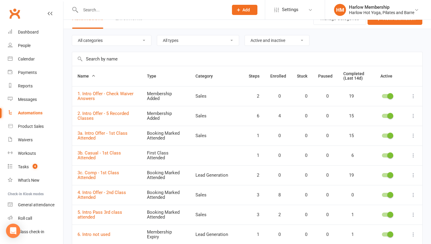
scroll to position [22, 0]
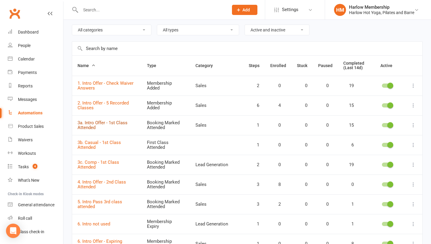
click at [93, 125] on link "3a. Intro Offer - 1st Class Attended" at bounding box center [102, 125] width 50 height 10
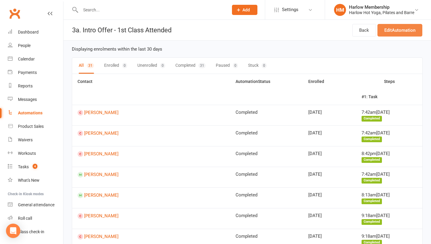
click at [397, 30] on link "Edit Automation" at bounding box center [399, 30] width 45 height 13
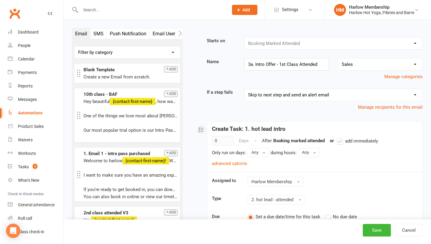
click at [98, 36] on button "SMS" at bounding box center [98, 33] width 16 height 10
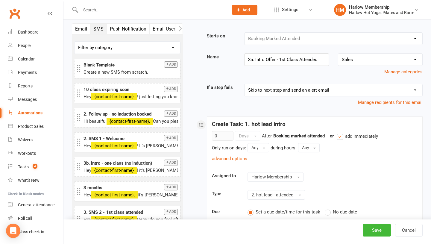
scroll to position [2, 0]
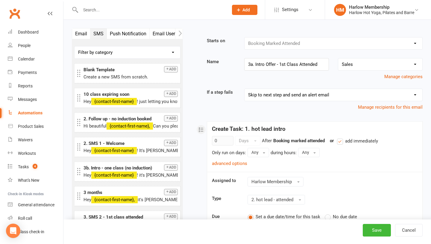
click at [130, 31] on button "Push Notification" at bounding box center [128, 33] width 43 height 10
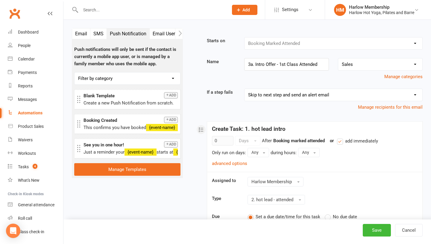
click at [159, 34] on button "Email User" at bounding box center [163, 33] width 29 height 10
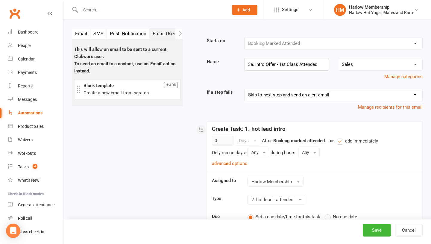
click at [96, 31] on button "SMS" at bounding box center [98, 33] width 16 height 10
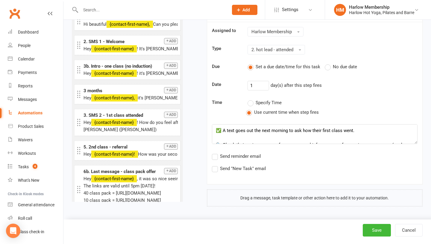
scroll to position [68, 0]
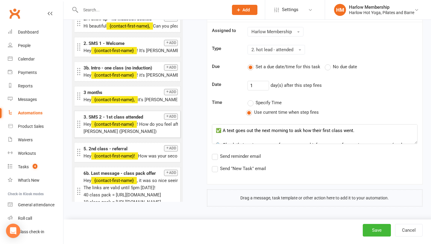
click at [168, 116] on icon "button" at bounding box center [167, 116] width 4 height 4
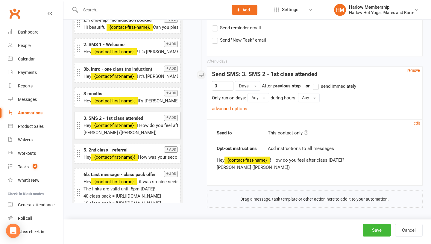
scroll to position [279, 0]
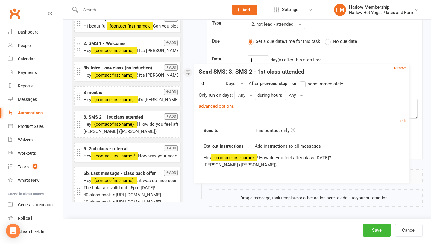
drag, startPoint x: 225, startPoint y: 167, endPoint x: 212, endPoint y: 165, distance: 13.3
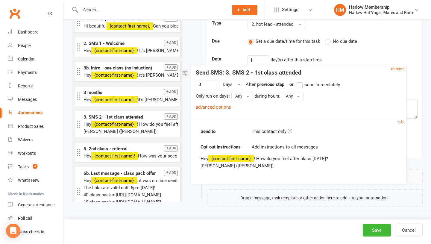
drag, startPoint x: 225, startPoint y: 167, endPoint x: 209, endPoint y: 166, distance: 15.8
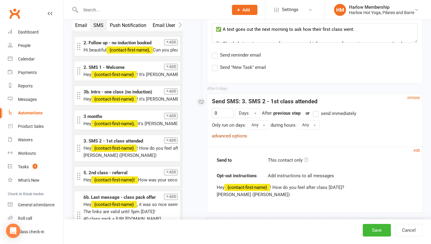
scroll to position [255, 0]
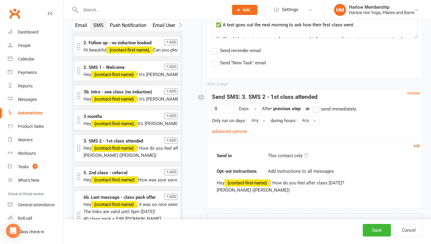
click at [415, 146] on small "edit" at bounding box center [416, 146] width 6 height 4
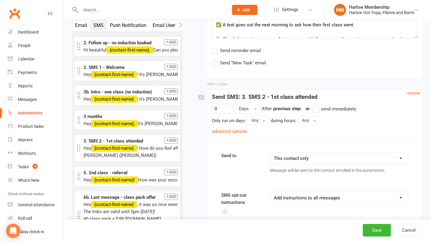
scroll to position [354, 0]
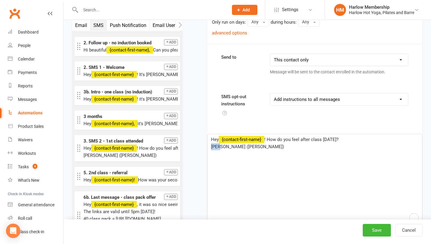
click at [211, 145] on span "Lucy (Harlow)" at bounding box center [247, 146] width 73 height 5
click at [254, 148] on p "Krystyna (Harlow)" at bounding box center [314, 146] width 207 height 7
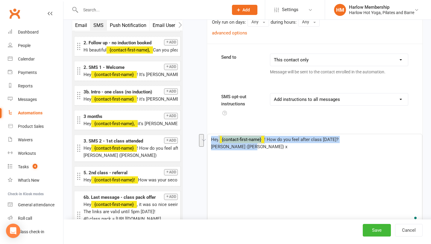
drag, startPoint x: 262, startPoint y: 151, endPoint x: 206, endPoint y: 140, distance: 56.6
click at [206, 140] on div "Starts on Booking Cancelled Booking Due Booking Late-Cancelled Booking Marked A…" at bounding box center [306, 71] width 239 height 794
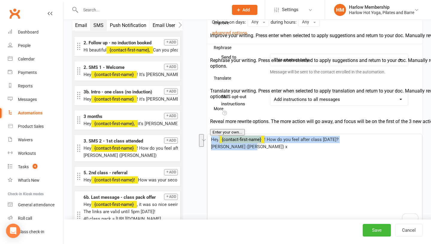
copy div "Hey ﻿ {contact-first-name} ! How do you feel after class yesterday? Krystyna (H…"
click at [297, 151] on div "Hey ﻿ {contact-first-name} ! How do you feel after class yesterday? Krystyna (H…" at bounding box center [314, 179] width 214 height 90
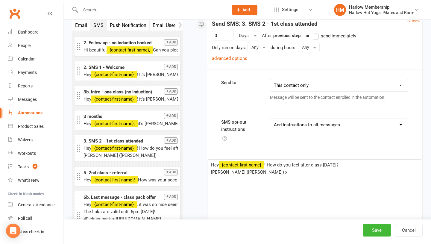
scroll to position [306, 0]
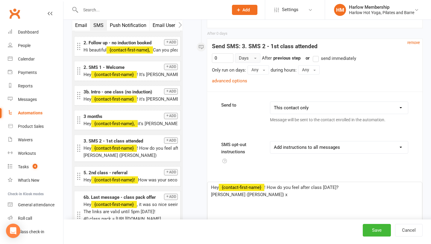
click at [250, 58] on button "Days" at bounding box center [247, 58] width 25 height 10
click at [224, 60] on input "0" at bounding box center [223, 58] width 22 height 10
drag, startPoint x: 224, startPoint y: 60, endPoint x: 208, endPoint y: 60, distance: 16.4
click at [208, 60] on div "0 Days After Booking marked attended previous step or send immediately Only run…" at bounding box center [314, 72] width 215 height 38
type input "1"
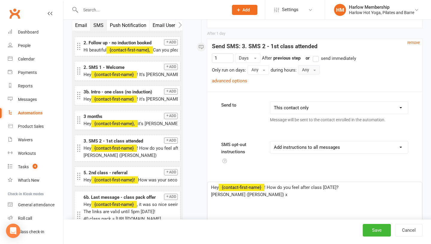
click at [306, 70] on button "Any" at bounding box center [309, 69] width 22 height 9
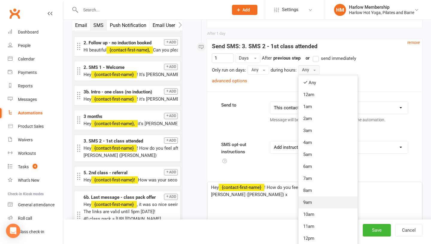
click at [313, 201] on link "9am" at bounding box center [327, 202] width 59 height 12
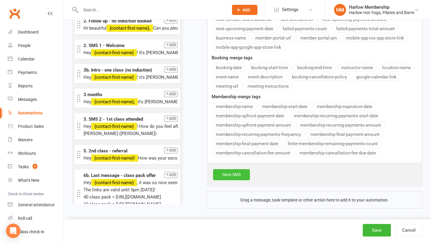
click at [220, 173] on link "Save SMS" at bounding box center [231, 174] width 37 height 11
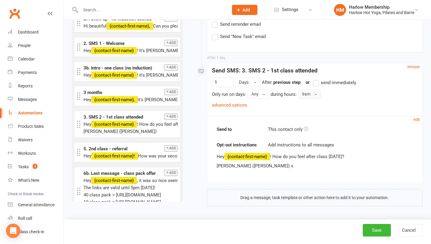
scroll to position [282, 0]
click at [374, 227] on button "Save" at bounding box center [376, 230] width 28 height 13
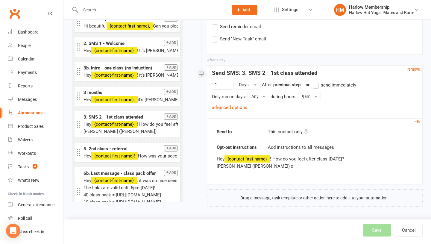
scroll to position [279, 0]
select select "50"
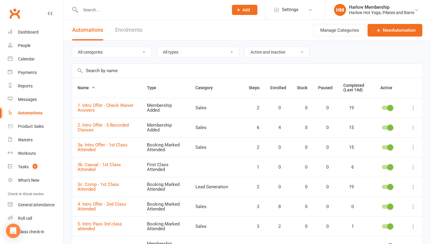
scroll to position [23, 0]
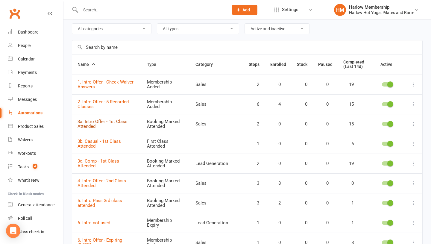
click at [92, 124] on link "3a. Intro Offer - 1st Class Attended" at bounding box center [102, 124] width 50 height 10
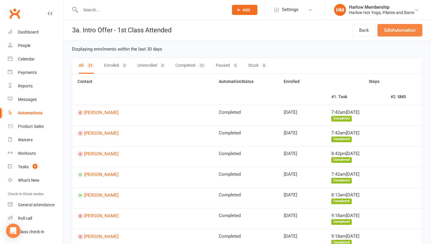
click at [388, 29] on link "Edit Automation" at bounding box center [399, 30] width 45 height 13
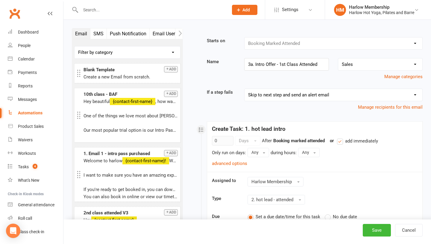
click at [97, 35] on button "SMS" at bounding box center [98, 33] width 16 height 10
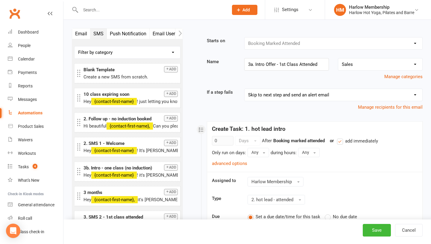
click at [84, 35] on button "Email" at bounding box center [81, 33] width 18 height 10
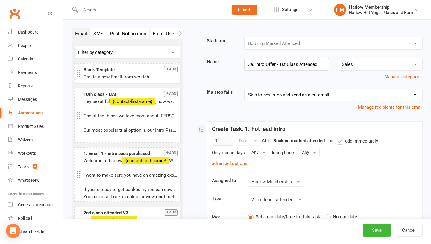
click at [97, 33] on button "SMS" at bounding box center [98, 33] width 16 height 10
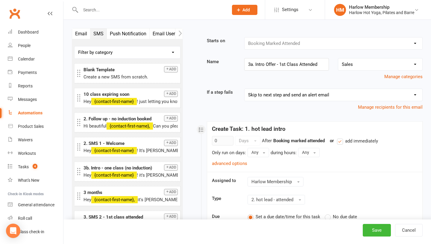
click at [37, 115] on div "Automations" at bounding box center [30, 112] width 25 height 5
select select "50"
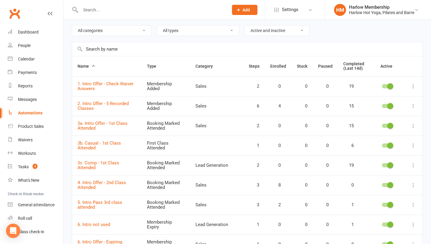
scroll to position [22, 0]
click at [90, 146] on link "3b. Casual - 1st Class Attended" at bounding box center [98, 145] width 43 height 10
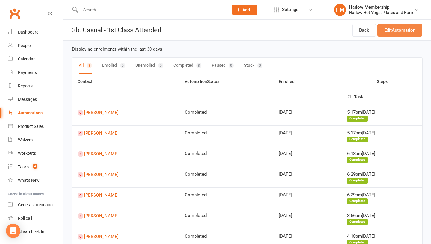
click at [399, 30] on link "Edit Automation" at bounding box center [399, 30] width 45 height 13
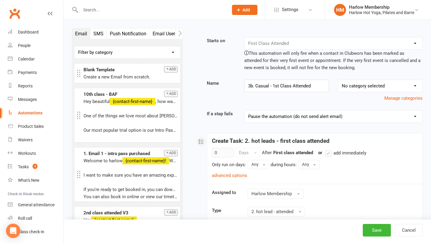
click at [99, 33] on button "SMS" at bounding box center [98, 33] width 16 height 10
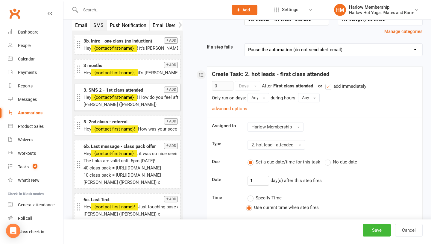
scroll to position [115, 0]
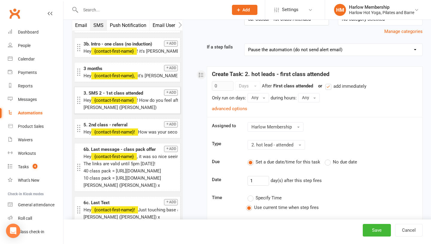
click at [172, 91] on button "Add" at bounding box center [171, 92] width 14 height 6
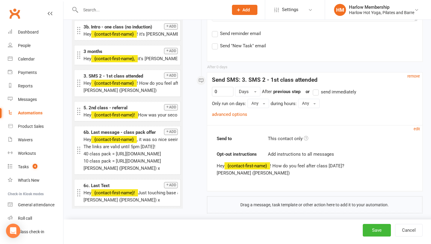
scroll to position [291, 0]
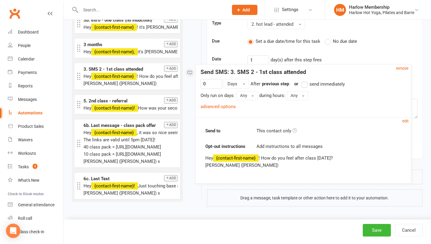
drag, startPoint x: 225, startPoint y: 167, endPoint x: 216, endPoint y: 165, distance: 10.0
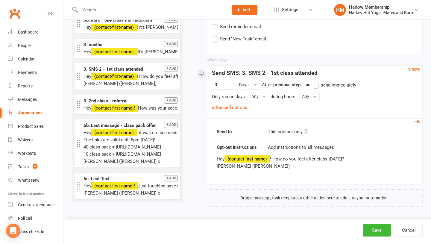
click at [418, 123] on small "edit" at bounding box center [416, 122] width 6 height 4
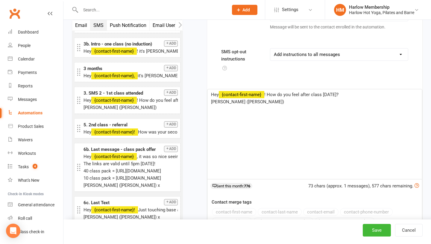
scroll to position [398, 0]
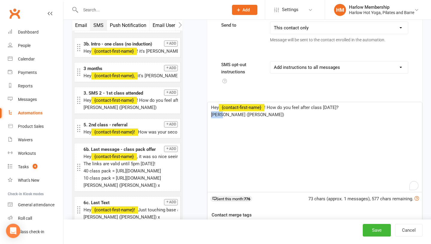
click at [208, 115] on div "Hey ﻿ {contact-first-name} ! How do you feel after class yesterday? Lucy (Harlo…" at bounding box center [314, 147] width 214 height 90
click at [257, 117] on p "Krystyna (Harlow)" at bounding box center [314, 114] width 207 height 7
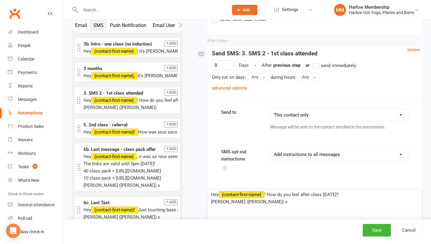
scroll to position [303, 0]
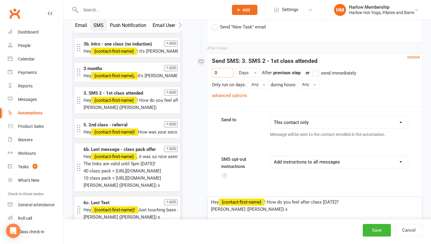
drag, startPoint x: 226, startPoint y: 75, endPoint x: 209, endPoint y: 72, distance: 17.0
click at [209, 72] on div "0 Days After First class attended previous step or send immediately Only run on…" at bounding box center [314, 87] width 215 height 38
type input "1"
click at [305, 86] on button "Any" at bounding box center [309, 84] width 22 height 9
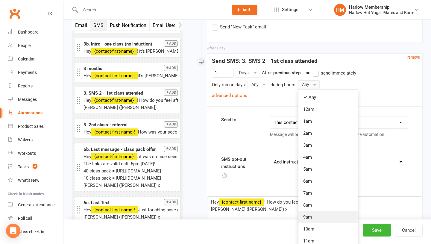
click at [310, 214] on link "9am" at bounding box center [327, 217] width 59 height 12
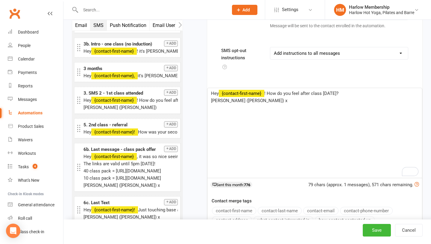
scroll to position [623, 0]
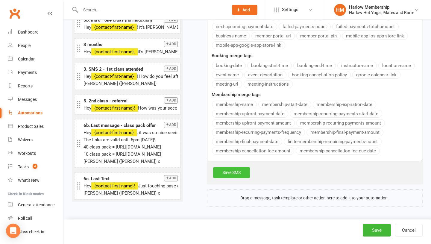
click at [233, 170] on link "Save SMS" at bounding box center [231, 172] width 37 height 11
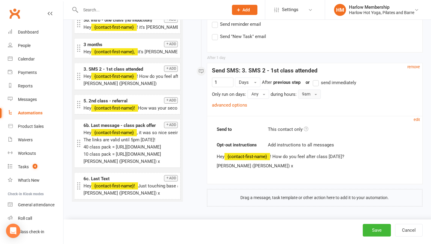
scroll to position [294, 0]
click at [369, 229] on button "Save" at bounding box center [376, 230] width 28 height 13
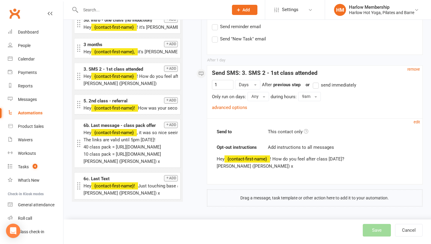
select select "50"
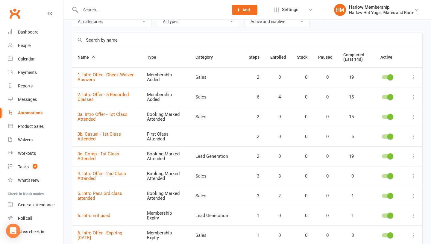
scroll to position [31, 0]
click at [89, 138] on link "3b. Casual - 1st Class Attended" at bounding box center [98, 136] width 43 height 10
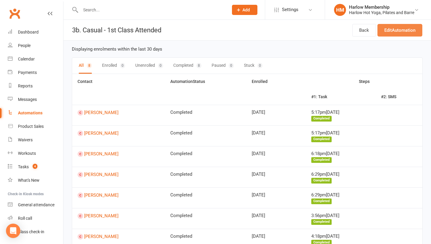
click at [387, 33] on link "Edit Automation" at bounding box center [399, 30] width 45 height 13
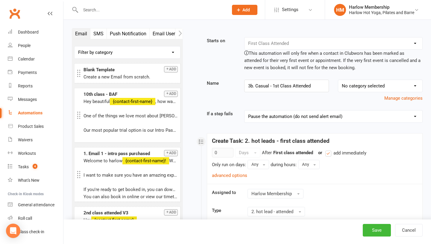
click at [30, 115] on div "Automations" at bounding box center [30, 112] width 25 height 5
select select "50"
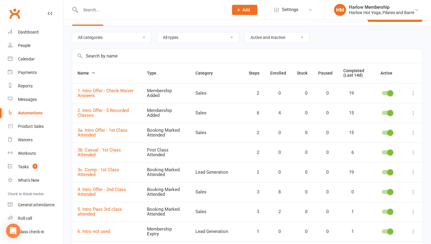
scroll to position [15, 0]
click at [92, 132] on link "3a. Intro Offer - 1st Class Attended" at bounding box center [102, 132] width 50 height 10
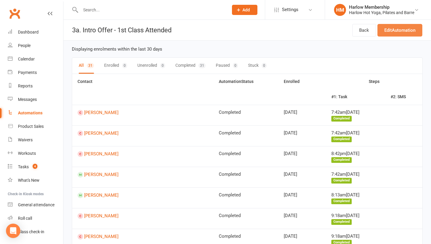
click at [398, 33] on link "Edit Automation" at bounding box center [399, 30] width 45 height 13
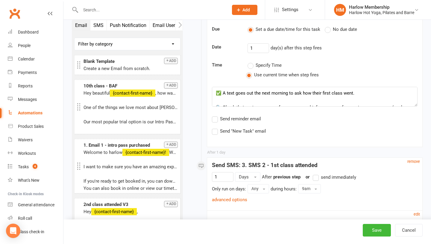
scroll to position [193, 0]
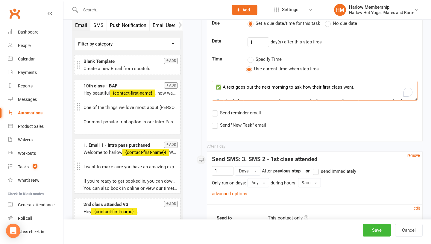
click at [220, 86] on textarea "✅ A text goes out the next morning to ask how their first class went. 🔍 Check t…" at bounding box center [314, 91] width 205 height 20
click at [364, 82] on textarea "✅ A text goes out the next morning to ask how their first class went. 🔍 Check t…" at bounding box center [314, 91] width 205 height 20
click at [359, 86] on textarea "✅ A text goes out the next morning to ask how their first class went. 🔍 Check t…" at bounding box center [314, 91] width 205 height 20
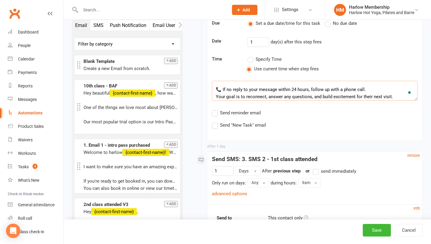
scroll to position [34, 0]
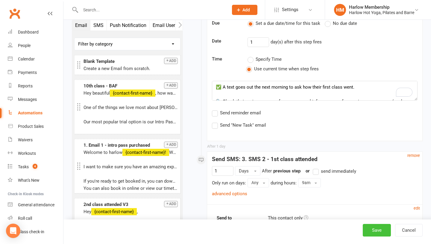
click at [371, 231] on button "Save" at bounding box center [376, 230] width 28 height 13
click at [22, 114] on div "Automations" at bounding box center [30, 112] width 25 height 5
select select "50"
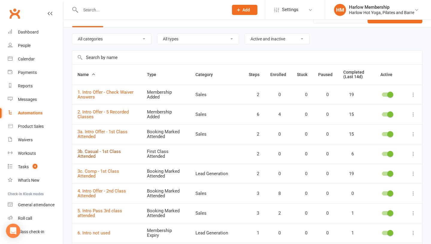
click at [92, 153] on link "3b. Casual - 1st Class Attended" at bounding box center [98, 154] width 43 height 10
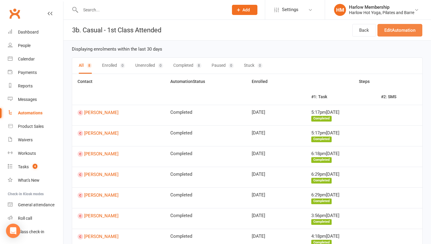
click at [392, 34] on link "Edit Automation" at bounding box center [399, 30] width 45 height 13
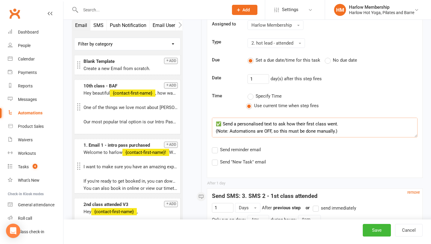
click at [341, 123] on textarea "✅ Send a personalised text to ask how their first class went. (Note: Automation…" at bounding box center [314, 128] width 205 height 20
drag, startPoint x: 272, startPoint y: 118, endPoint x: 223, endPoint y: 124, distance: 49.6
click at [223, 124] on textarea "✅ Send a personalised text to ask how their first class went. (Note: Automation…" at bounding box center [314, 128] width 205 height 20
paste textarea "A text goes out the next morning to ask how their first class went."
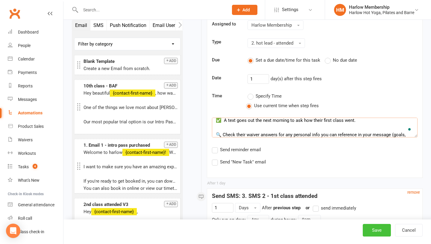
type textarea "✅ A text goes out the next morning to ask how their first class went. 🔍 Check t…"
click at [372, 231] on button "Save" at bounding box center [376, 230] width 28 height 13
select select "50"
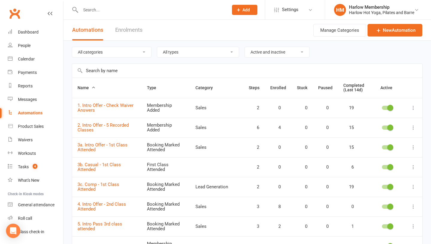
click at [22, 114] on div "Automations" at bounding box center [30, 112] width 25 height 5
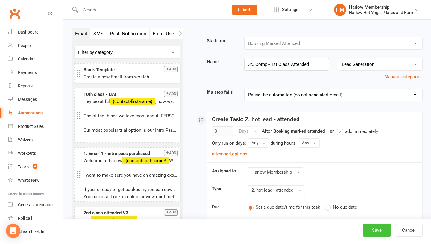
type textarea "✅ A text goes out the next morning to ask how their first class went. 🔍 Check t…"
click at [377, 233] on button "Save" at bounding box center [376, 230] width 28 height 13
select select "50"
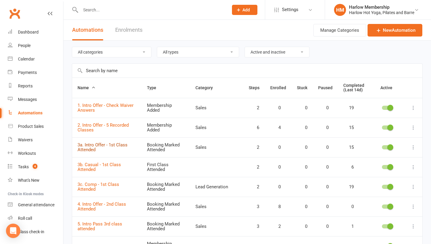
click at [89, 144] on link "3a. Intro Offer - 1st Class Attended" at bounding box center [102, 147] width 50 height 10
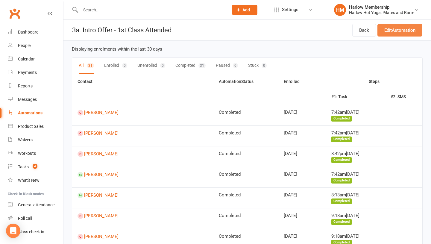
click at [396, 32] on link "Edit Automation" at bounding box center [399, 30] width 45 height 13
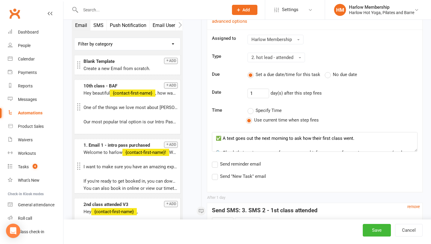
scroll to position [142, 0]
click at [237, 140] on textarea "✅ A text goes out the next morning to ask how their first class went. 🔍 Check t…" at bounding box center [314, 142] width 205 height 20
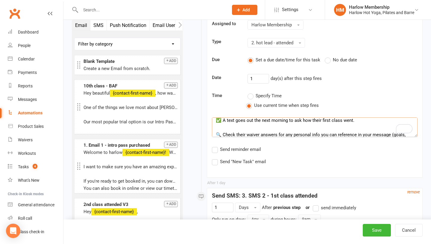
scroll to position [0, 0]
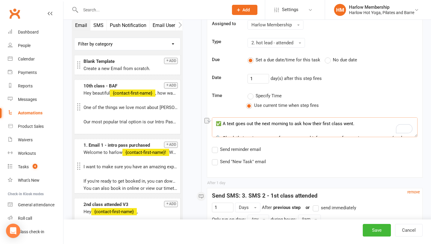
drag, startPoint x: 260, startPoint y: 132, endPoint x: 215, endPoint y: 121, distance: 46.2
click at [215, 121] on textarea "✅ A text goes out the next morning to ask how their first class went. 🔍 Check t…" at bounding box center [314, 127] width 205 height 20
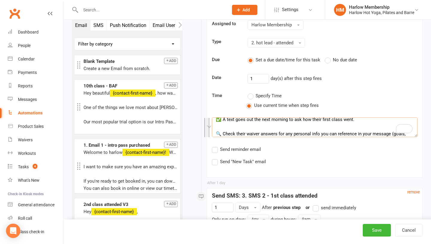
click at [247, 126] on textarea "✅ A text goes out the next morning to ask how their first class went. 🔍 Check t…" at bounding box center [314, 127] width 205 height 20
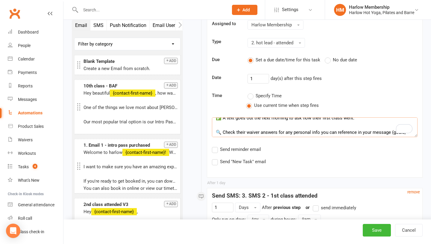
drag, startPoint x: 277, startPoint y: 128, endPoint x: 216, endPoint y: 122, distance: 61.9
click at [216, 122] on textarea "✅ A text goes out the next morning to ask how their first class went. 🔍 Check t…" at bounding box center [314, 127] width 205 height 20
click at [226, 125] on textarea "✅ A text goes out the next morning to ask how their first class went. 🔍 Check t…" at bounding box center [314, 127] width 205 height 20
click at [227, 119] on textarea "✅ A text goes out the next morning to ask how their first class went. 🔍 Check t…" at bounding box center [314, 127] width 205 height 20
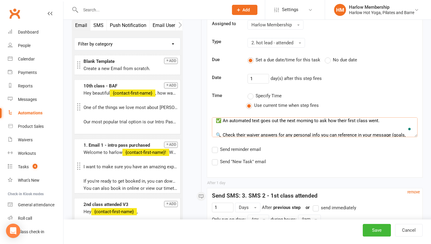
click at [382, 124] on textarea "✅ An automated text goes out the next morning to ask how their first class went…" at bounding box center [314, 127] width 205 height 20
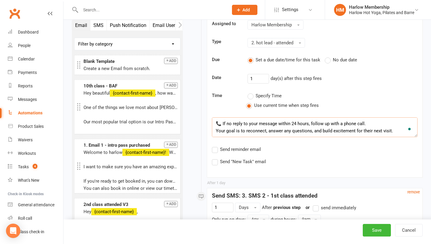
drag, startPoint x: 215, startPoint y: 128, endPoint x: 274, endPoint y: 125, distance: 59.3
click at [274, 125] on textarea "✅ An automated text goes out the next morning to ask how their first class went…" at bounding box center [314, 127] width 205 height 20
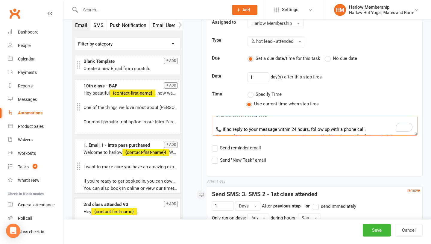
click at [270, 123] on textarea "✅ An automated text goes out the next morning to ask how their first class went…" at bounding box center [314, 126] width 205 height 20
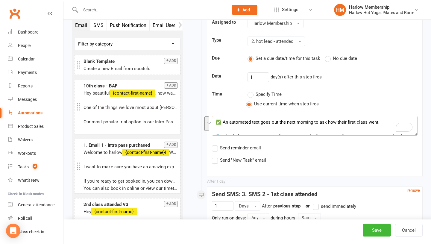
drag, startPoint x: 269, startPoint y: 131, endPoint x: 219, endPoint y: 128, distance: 49.7
click at [219, 128] on textarea "✅ An automated text goes out the next morning to ask how their first class went…" at bounding box center [314, 126] width 205 height 20
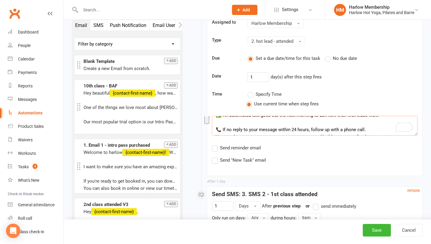
click at [237, 124] on textarea "✅ An automated text goes out the next morning to ask how their first class went…" at bounding box center [314, 126] width 205 height 20
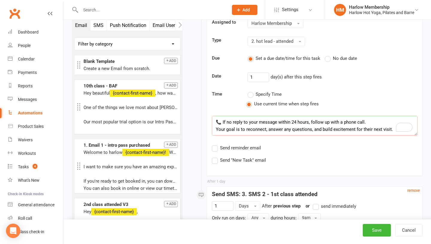
click at [363, 125] on textarea "✅ An automated text goes out the next morning to ask how their first class went…" at bounding box center [314, 126] width 205 height 20
click at [386, 126] on textarea "✅ An automated text goes out the next morning to ask how their first class went…" at bounding box center [314, 126] width 205 height 20
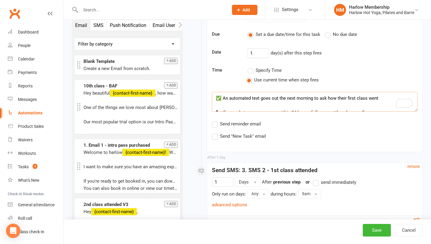
click at [284, 102] on textarea "✅ An automated text goes out the next morning to ask how their first class went…" at bounding box center [314, 102] width 205 height 20
drag, startPoint x: 365, startPoint y: 106, endPoint x: 202, endPoint y: 88, distance: 163.6
click at [202, 88] on div "Starts on Booking Cancelled Booking Due Booking Late-Cancelled Booking Marked A…" at bounding box center [307, 79] width 231 height 448
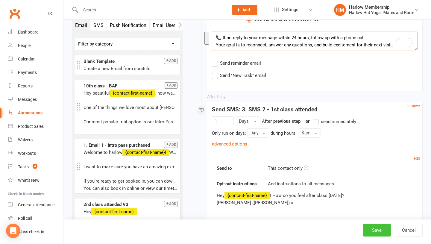
type textarea "✅ An automated text goes out the next morning to ask how their first class went…"
click at [372, 227] on button "Save" at bounding box center [376, 230] width 28 height 13
select select "50"
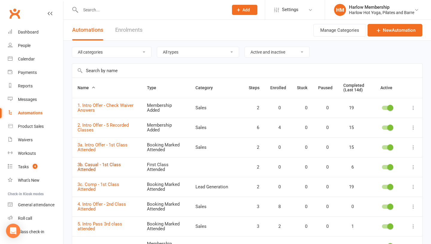
click at [91, 167] on link "3b. Casual - 1st Class Attended" at bounding box center [98, 167] width 43 height 10
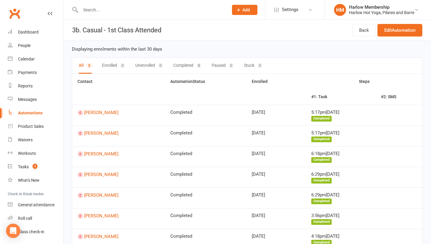
click at [394, 36] on div "Back Edit Automation" at bounding box center [387, 30] width 70 height 21
click at [387, 31] on link "Edit Automation" at bounding box center [399, 30] width 45 height 13
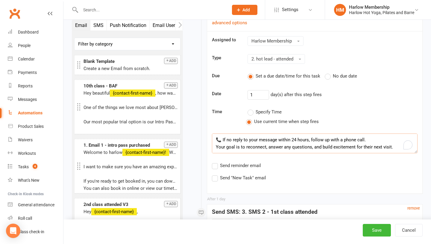
drag, startPoint x: 273, startPoint y: 108, endPoint x: 208, endPoint y: 118, distance: 66.3
click at [208, 118] on div "Assigned to Harlow Membership Type 2. hot lead - attended Due Set a due date/ti…" at bounding box center [314, 108] width 215 height 155
type textarea "✅ A text goes out the next morning to ask how their first class went."
drag, startPoint x: 221, startPoint y: 143, endPoint x: 217, endPoint y: 136, distance: 7.9
click at [217, 136] on textarea "✅ A text goes out the next morning to ask how their first class went." at bounding box center [314, 143] width 205 height 20
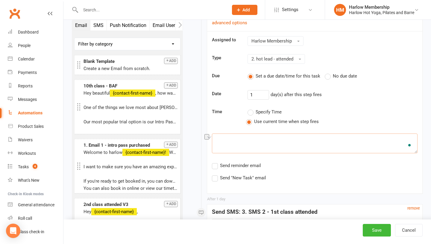
paste textarea "✅ An automated text goes out the next morning to ask how their first class went…"
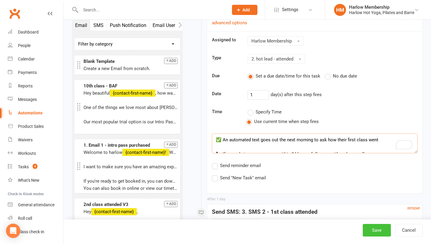
type textarea "✅ An automated text goes out the next morning to ask how their first class went…"
click at [369, 228] on button "Save" at bounding box center [376, 230] width 28 height 13
select select "50"
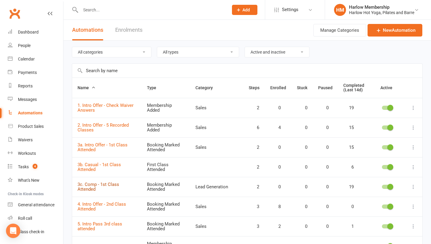
click at [90, 187] on link "3c. Comp - 1st Class Attended" at bounding box center [98, 186] width 42 height 10
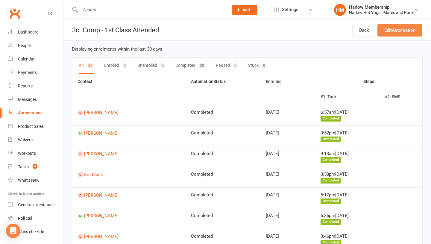
click at [399, 29] on link "Edit Automation" at bounding box center [399, 30] width 45 height 13
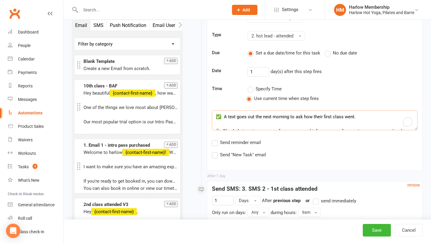
drag, startPoint x: 397, startPoint y: 127, endPoint x: 185, endPoint y: 93, distance: 214.3
click at [185, 93] on div "Email SMS Push Notification Email User Task Portal Membership Workout Mobile Ap…" at bounding box center [246, 100] width 359 height 453
paste textarea "An automated text goes out the next morning to ask how their first class went 📞…"
click at [228, 118] on textarea "✅ An automated text goes out the next morning to ask how their first class went…" at bounding box center [314, 120] width 205 height 20
click at [254, 118] on textarea "✅ An automated text goes out the next morning to ask how their first class went…" at bounding box center [314, 120] width 205 height 20
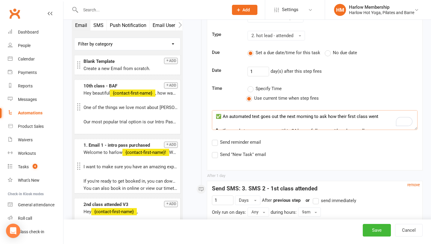
click at [380, 115] on textarea "✅ An automated text goes out the next morning to ask how their first class went…" at bounding box center [314, 120] width 205 height 20
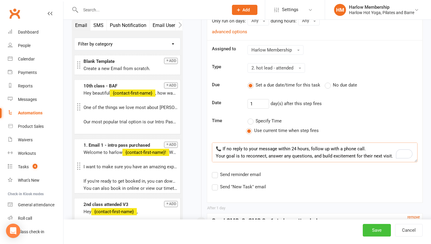
type textarea "✅ An automated text goes out the next morning to ask how their first class went…"
click at [376, 231] on button "Save" at bounding box center [376, 230] width 28 height 13
select select "50"
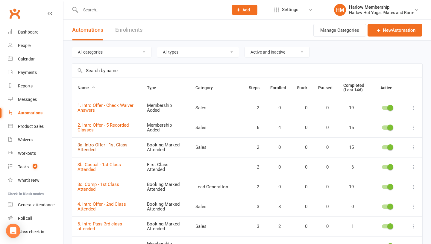
click at [87, 146] on link "3a. Intro Offer - 1st Class Attended" at bounding box center [102, 147] width 50 height 10
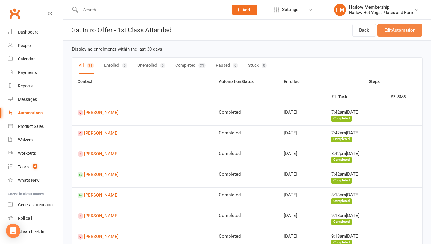
click at [385, 34] on link "Edit Automation" at bounding box center [399, 30] width 45 height 13
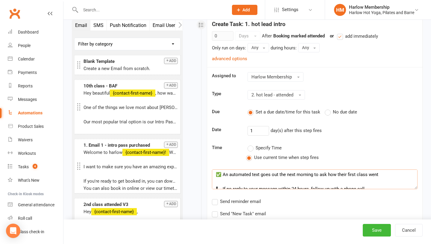
click at [379, 173] on textarea "✅ An automated text goes out the next morning to ask how their first class went…" at bounding box center [314, 179] width 205 height 20
click at [408, 181] on div "Open Grammarly." at bounding box center [407, 180] width 7 height 7
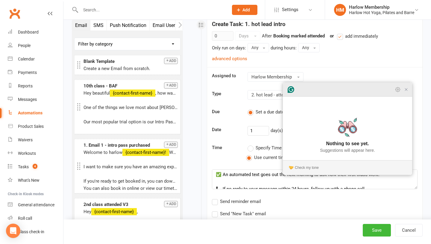
click at [407, 93] on icon "Close Grammarly Assistant" at bounding box center [405, 89] width 7 height 7
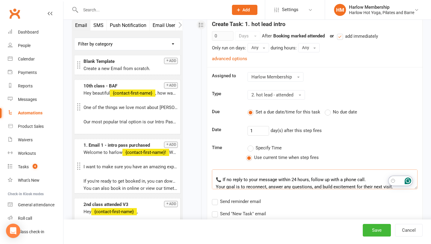
drag, startPoint x: 257, startPoint y: 179, endPoint x: 249, endPoint y: 179, distance: 8.7
click at [249, 179] on textarea "✅ An automated text goes out the next morning to ask how their first class went…" at bounding box center [314, 179] width 205 height 20
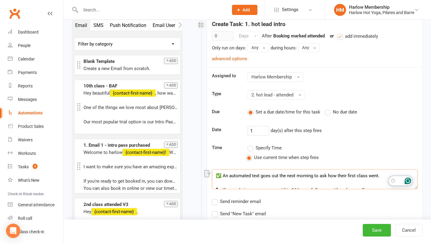
drag, startPoint x: 278, startPoint y: 174, endPoint x: 247, endPoint y: 181, distance: 31.2
click at [247, 181] on textarea "✅ An automated text goes out the next morning to ask how their first class went…" at bounding box center [314, 179] width 205 height 20
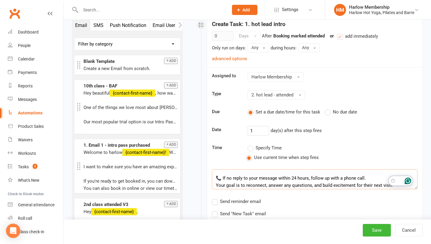
click at [247, 181] on textarea "✅ An automated text goes out the next morning to ask how their first class went…" at bounding box center [314, 179] width 205 height 20
drag, startPoint x: 277, startPoint y: 178, endPoint x: 245, endPoint y: 178, distance: 32.6
click at [245, 178] on textarea "✅ An automated text goes out the next morning to ask how their first class went…" at bounding box center [314, 179] width 205 height 20
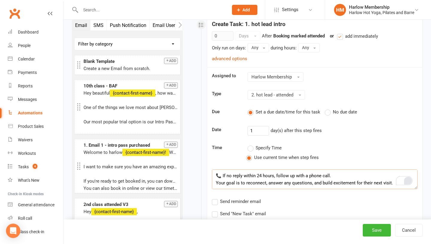
click at [338, 174] on textarea "✅ An automated text goes out the next morning to ask how their first class went…" at bounding box center [314, 179] width 205 height 20
drag, startPoint x: 388, startPoint y: 186, endPoint x: 225, endPoint y: 172, distance: 163.9
click at [225, 172] on textarea "✅ An automated text goes out the next morning to ask how their first class went…" at bounding box center [314, 179] width 205 height 20
click at [222, 176] on textarea "✅ An automated text goes out the next morning to ask how their first class went…" at bounding box center [314, 179] width 205 height 20
type textarea "✅ An automated text goes out the next morning to ask how their first class went…"
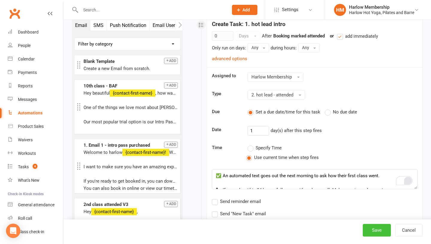
click at [365, 228] on button "Save" at bounding box center [376, 230] width 28 height 13
select select "50"
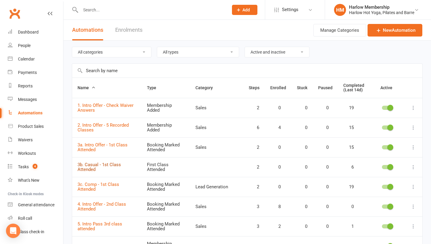
click at [89, 166] on link "3b. Casual - 1st Class Attended" at bounding box center [98, 167] width 43 height 10
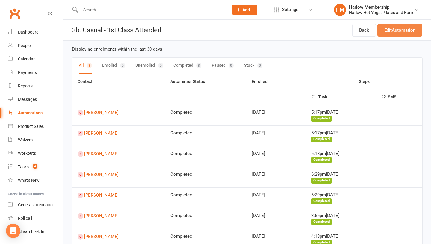
click at [396, 33] on link "Edit Automation" at bounding box center [399, 30] width 45 height 13
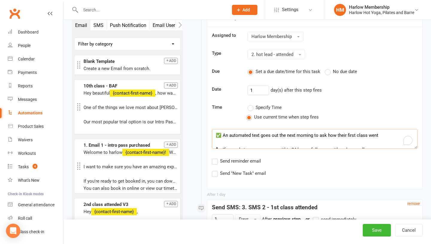
drag, startPoint x: 316, startPoint y: 138, endPoint x: 204, endPoint y: 126, distance: 113.0
click at [204, 126] on div "Starts on Booking Cancelled Booking Due Booking Late-Cancelled Booking Marked A…" at bounding box center [307, 110] width 231 height 460
paste textarea ". 📞 If no reply within 24 hours, follow up with a phone call. Make sure to anal…"
drag, startPoint x: 295, startPoint y: 136, endPoint x: 286, endPoint y: 136, distance: 9.3
click at [286, 136] on textarea "✅ An automated text goes out the next morning to ask how their first class went…" at bounding box center [314, 139] width 205 height 20
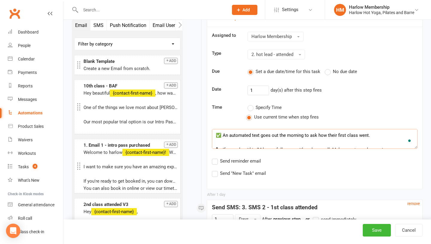
click at [304, 134] on textarea "✅ An automated text goes out the morning to ask how their first class went. 📞 I…" at bounding box center [314, 139] width 205 height 20
drag, startPoint x: 306, startPoint y: 135, endPoint x: 280, endPoint y: 135, distance: 25.7
click at [280, 135] on textarea "✅ An automated text goes out the morning ato ask how their first class went. 📞 …" at bounding box center [314, 139] width 205 height 20
drag, startPoint x: 392, startPoint y: 141, endPoint x: 211, endPoint y: 131, distance: 180.6
click at [212, 131] on textarea "✅ An automated text goes out to ask how their first class went. 📞 If no reply w…" at bounding box center [314, 139] width 205 height 20
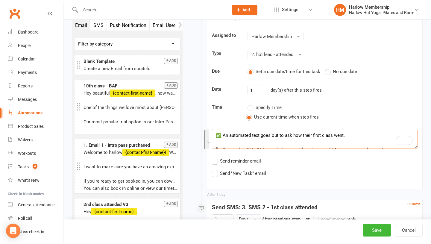
paste textarea "he next morning t"
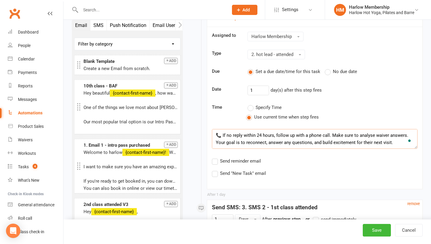
click at [331, 135] on textarea "✅ An automated text goes out the next morning to ask how their first class went…" at bounding box center [314, 139] width 205 height 20
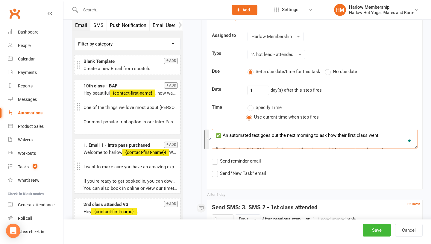
drag, startPoint x: 407, startPoint y: 134, endPoint x: 339, endPoint y: 140, distance: 68.7
click at [339, 140] on textarea "✅ An automated text goes out the next morning to ask how their first class went…" at bounding box center [314, 139] width 205 height 20
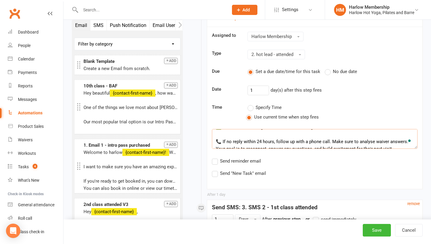
click at [333, 142] on textarea "✅ An automated text goes out the next morning to ask how their first class went…" at bounding box center [314, 139] width 205 height 20
drag, startPoint x: 331, startPoint y: 142, endPoint x: 405, endPoint y: 140, distance: 73.6
click at [405, 140] on textarea "✅ An automated text goes out the next morning to ask how their first class went…" at bounding box center [314, 139] width 205 height 20
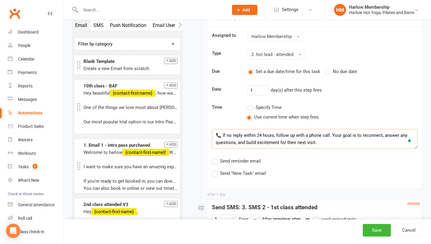
click at [383, 135] on textarea "✅ An automated text goes out the next morning to ask how their first class went…" at bounding box center [314, 139] width 205 height 20
drag, startPoint x: 393, startPoint y: 142, endPoint x: 267, endPoint y: 141, distance: 125.9
click at [267, 141] on textarea "✅ An automated text goes out the next morning to ask how their first class went…" at bounding box center [314, 139] width 205 height 20
drag, startPoint x: 355, startPoint y: 135, endPoint x: 347, endPoint y: 135, distance: 8.1
click at [347, 135] on textarea "✅ An automated text goes out the next morning to ask how their first class went…" at bounding box center [314, 139] width 205 height 20
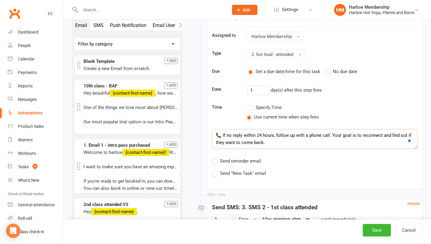
click at [268, 142] on textarea "✅ An automated text goes out the next morning to ask how their class went. 📞 If…" at bounding box center [314, 139] width 205 height 20
click at [332, 135] on textarea "✅ An automated text goes out the next morning to ask how their class went. 📞 If…" at bounding box center [314, 139] width 205 height 20
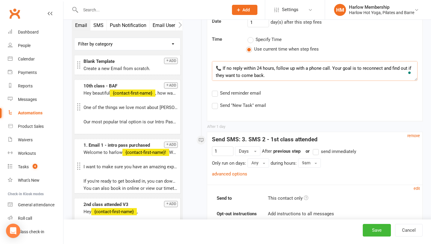
click at [319, 76] on textarea "✅ An automated text goes out the next morning to ask how their class went. 📞 If…" at bounding box center [314, 71] width 205 height 20
click at [406, 67] on textarea "✅ An automated text goes out the next morning to ask how their class went. 📞 If…" at bounding box center [314, 71] width 205 height 20
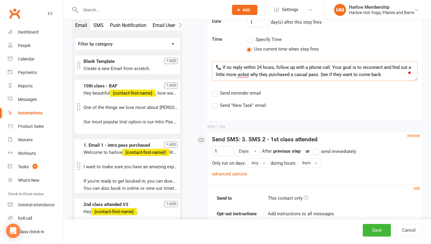
drag, startPoint x: 384, startPoint y: 77, endPoint x: 319, endPoint y: 76, distance: 64.3
click at [319, 76] on textarea "✅ An automated text goes out the next morning to ask how their class went. 📞 If…" at bounding box center [314, 71] width 205 height 20
click at [324, 76] on textarea "✅ An automated text goes out the next morning to ask how their class went. 📞 If…" at bounding box center [314, 71] width 205 height 20
type textarea "✅ An automated text goes out the next morning to ask how their class went. 📞 If…"
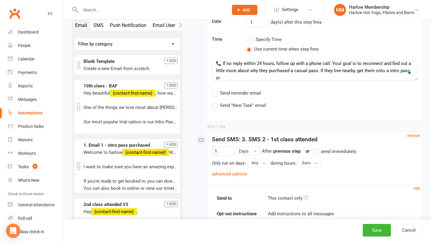
scroll to position [18, 0]
click at [287, 80] on div "Assigned to Harlow Membership Type 2. hot lead - attended Due Set a due date/ti…" at bounding box center [314, 36] width 215 height 155
click at [298, 74] on textarea "✅ An automated text goes out the next morning to ask how their class went. 📞 If…" at bounding box center [314, 71] width 205 height 20
click at [375, 76] on textarea "✅ An automated text goes out the next morning to ask how their class went. 📞 If…" at bounding box center [314, 71] width 205 height 20
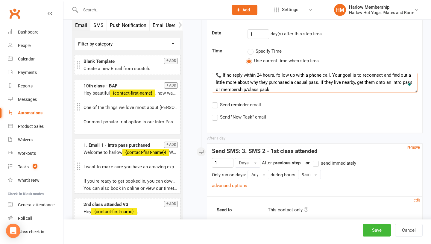
scroll to position [212, 0]
type textarea "✅ An automated text goes out the next morning to ask how their class went. 📞 If…"
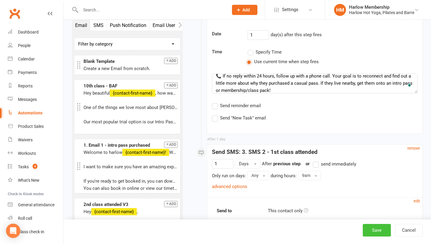
click at [371, 229] on button "Save" at bounding box center [376, 230] width 28 height 13
select select "50"
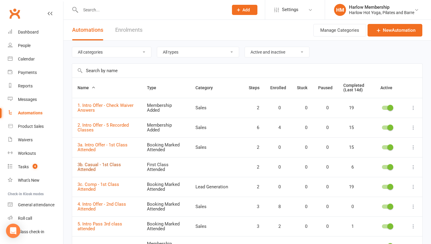
click at [93, 167] on link "3b. Casual - 1st Class Attended" at bounding box center [98, 167] width 43 height 10
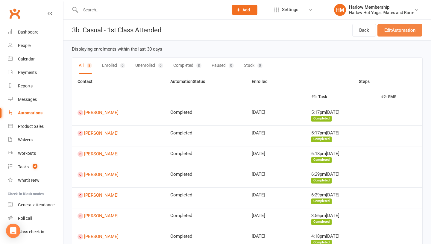
click at [408, 29] on link "Edit Automation" at bounding box center [399, 30] width 45 height 13
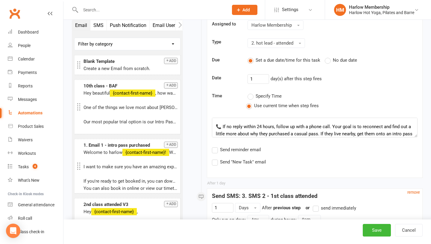
scroll to position [16, 0]
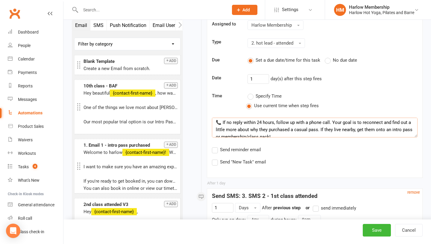
click at [319, 129] on textarea "✅ An automated text goes out the next morning to ask how their class went. 📞 If…" at bounding box center [314, 128] width 205 height 20
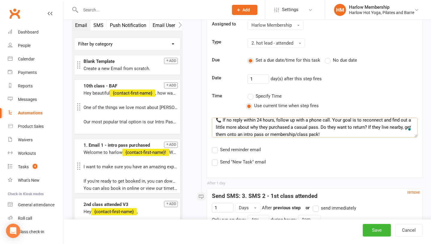
scroll to position [18, 0]
type textarea "✅ An automated text goes out the next morning to ask how their class went. 📞 If…"
click at [367, 229] on button "Save" at bounding box center [376, 230] width 28 height 13
select select "50"
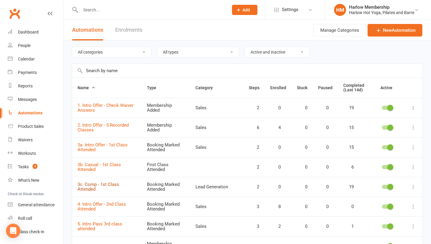
click at [87, 186] on link "3c. Comp - 1st Class Attended" at bounding box center [98, 186] width 42 height 10
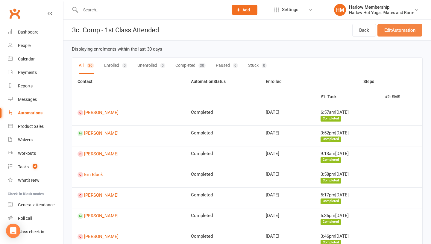
click at [401, 29] on link "Edit Automation" at bounding box center [399, 30] width 45 height 13
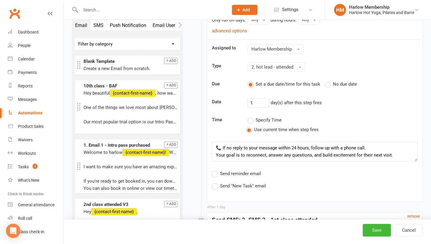
scroll to position [125, 0]
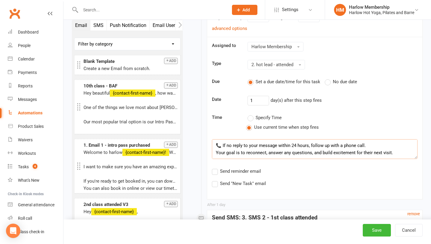
click at [395, 152] on textarea "✅ An automated text goes out the next morning to ask how their first class went…" at bounding box center [314, 149] width 205 height 20
paste textarea "✅ An automated text goes out the next morning to ask how their first class went…"
click at [282, 145] on textarea "✅ An automated text goes out the next morning to ask how their first class went…" at bounding box center [314, 149] width 205 height 20
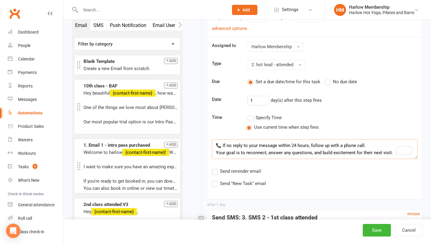
click at [371, 145] on textarea "✅ An automated text goes out the next morning to ask how their first class went…" at bounding box center [314, 149] width 205 height 20
paste textarea "✅ An automated text goes out the next morning to ask how their first class went…"
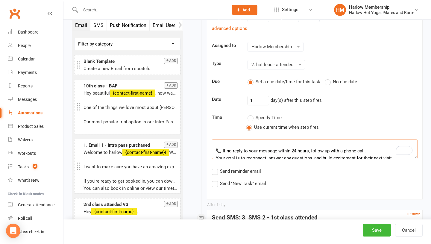
paste textarea "✅ An automated text goes out the next morning to ask how their first class went…"
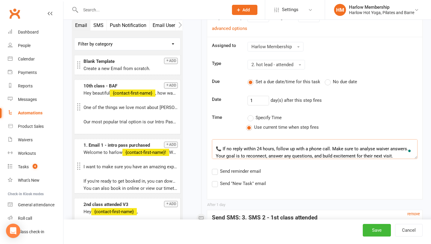
click at [335, 151] on textarea "✅ An automated text goes out the next morning to ask how their first class went…" at bounding box center [314, 149] width 205 height 20
click at [215, 155] on textarea "✅ An automated text goes out the next morning to ask how their first class went…" at bounding box center [314, 149] width 205 height 20
click at [254, 155] on textarea "✅ An automated text goes out the next morning to ask how their first class went…" at bounding box center [314, 149] width 205 height 20
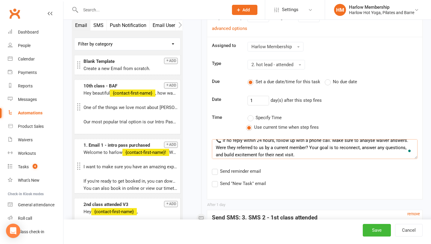
click at [309, 154] on textarea "✅ An automated text goes out the next morning to ask how their first class went…" at bounding box center [314, 149] width 205 height 20
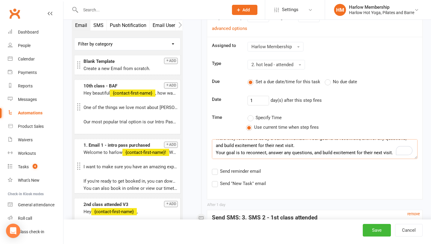
drag, startPoint x: 316, startPoint y: 156, endPoint x: 222, endPoint y: 147, distance: 94.6
click at [222, 147] on textarea "✅ An automated text goes out the next morning to ask how their first class went…" at bounding box center [314, 149] width 205 height 20
drag, startPoint x: 381, startPoint y: 153, endPoint x: 260, endPoint y: 146, distance: 120.4
click at [260, 146] on div "Create Task: 2. hot lead - attended 0 Days After Booking marked attended previo…" at bounding box center [315, 92] width 216 height 213
click at [260, 146] on textarea "✅ An automated text goes out the next morning to ask how their first class went…" at bounding box center [314, 149] width 205 height 20
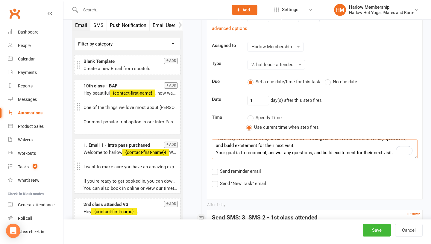
drag, startPoint x: 392, startPoint y: 152, endPoint x: 214, endPoint y: 146, distance: 177.7
click at [214, 146] on textarea "✅ An automated text goes out the next morning to ask how their first class went…" at bounding box center [314, 149] width 205 height 20
drag, startPoint x: 336, startPoint y: 155, endPoint x: 309, endPoint y: 154, distance: 27.5
click at [309, 154] on textarea "✅ An automated text goes out the next morning to ask how their first class went…" at bounding box center [314, 149] width 205 height 20
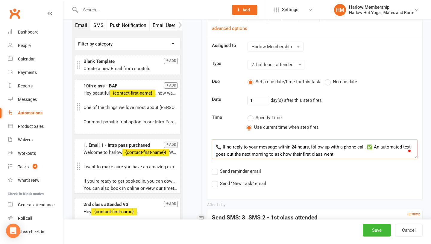
click at [330, 153] on textarea "✅ An automated text goes out the next morning to ask how their first class went…" at bounding box center [314, 149] width 205 height 20
drag, startPoint x: 344, startPoint y: 152, endPoint x: 365, endPoint y: 147, distance: 21.7
click at [365, 147] on textarea "✅ An automated text goes out the next morning to ask how their first class went…" at bounding box center [314, 149] width 205 height 20
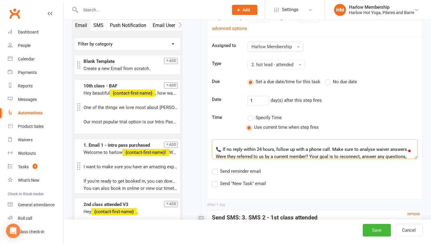
click at [343, 153] on textarea "✅ An automated text goes out the next morning to ask how their first class went…" at bounding box center [314, 149] width 205 height 20
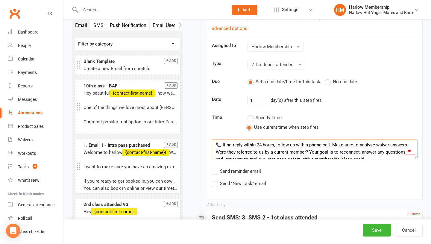
click at [269, 151] on textarea "✅ An automated text goes out the next morning to ask how their first class went…" at bounding box center [314, 149] width 205 height 20
click at [236, 154] on textarea "✅ An automated text goes out the next morning to ask how their first class went…" at bounding box center [314, 149] width 205 height 20
drag, startPoint x: 300, startPoint y: 152, endPoint x: 255, endPoint y: 152, distance: 45.1
click at [255, 152] on textarea "✅ An automated text goes out the next morning to ask how their first class went…" at bounding box center [314, 149] width 205 height 20
click at [340, 154] on textarea "✅ An automated text goes out the next morning to ask how their first class went…" at bounding box center [314, 149] width 205 height 20
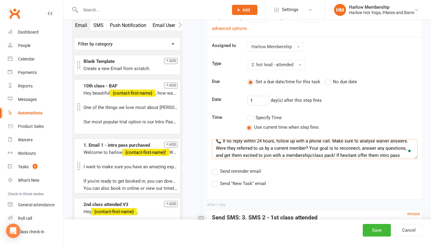
click at [369, 155] on textarea "✅ An automated text goes out the next morning to ask how their first class went…" at bounding box center [314, 149] width 205 height 20
click at [391, 155] on textarea "✅ An automated text goes out the next morning to ask how their first class went…" at bounding box center [314, 149] width 205 height 20
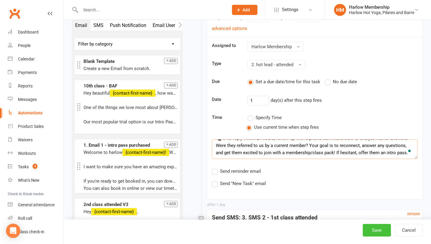
type textarea "✅ An automated text goes out the next morning to ask how their first class went…"
click at [369, 231] on button "Save" at bounding box center [376, 230] width 28 height 13
select select "50"
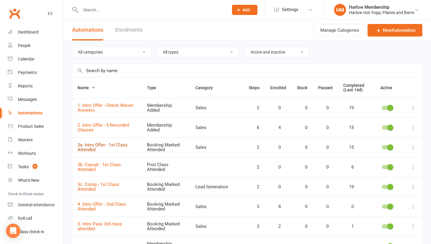
click at [114, 143] on link "3a. Intro Offer - 1st Class Attended" at bounding box center [102, 147] width 50 height 10
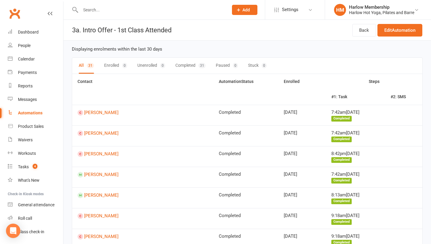
click at [32, 113] on div "Automations" at bounding box center [30, 112] width 25 height 5
select select "50"
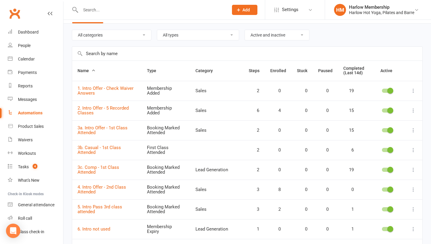
click at [106, 131] on td "3a. Intro Offer - 1st Class Attended" at bounding box center [106, 130] width 69 height 20
click at [98, 130] on td "3a. Intro Offer - 1st Class Attended" at bounding box center [106, 130] width 69 height 20
click at [93, 128] on link "3a. Intro Offer - 1st Class Attended" at bounding box center [102, 130] width 50 height 10
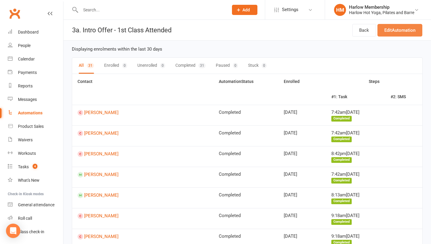
click at [393, 32] on link "Edit Automation" at bounding box center [399, 30] width 45 height 13
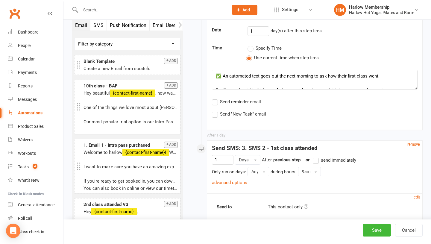
scroll to position [205, 0]
click at [247, 83] on textarea "✅ An automated text goes out the next morning to ask how their first class went…" at bounding box center [314, 79] width 205 height 20
drag, startPoint x: 260, startPoint y: 75, endPoint x: 253, endPoint y: 76, distance: 6.6
click at [253, 76] on textarea "✅ An automated text goes out the next morning to ask how their first class went…" at bounding box center [314, 79] width 205 height 20
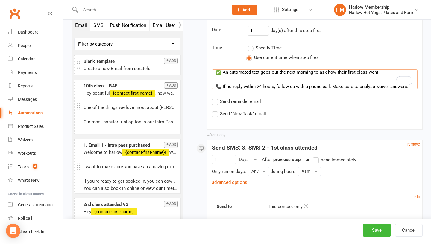
scroll to position [4, 0]
click at [272, 77] on textarea "✅ An automated text goes out the next morning to ask how their first class went…" at bounding box center [314, 79] width 205 height 20
click at [379, 73] on textarea "✅ An automated text goes out the next morning to ask how their first class went…" at bounding box center [314, 79] width 205 height 20
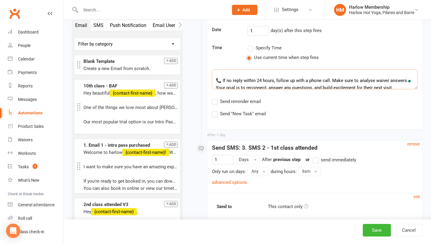
scroll to position [12, 0]
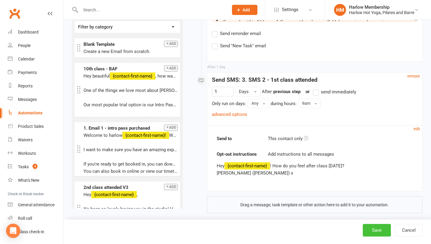
type textarea "✅ An automated text goes out the next morning to ask how their first class went…"
click at [369, 226] on button "Save" at bounding box center [376, 230] width 28 height 13
select select "50"
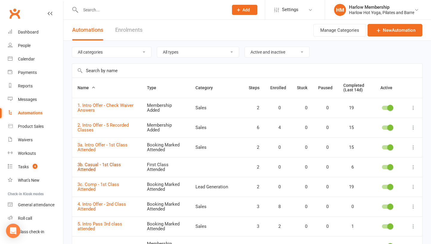
click at [85, 166] on link "3b. Casual - 1st Class Attended" at bounding box center [98, 167] width 43 height 10
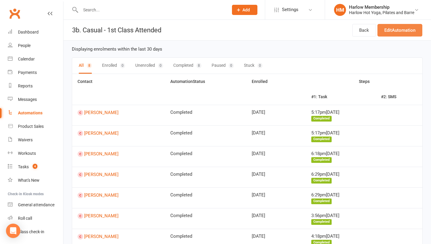
click at [410, 28] on link "Edit Automation" at bounding box center [399, 30] width 45 height 13
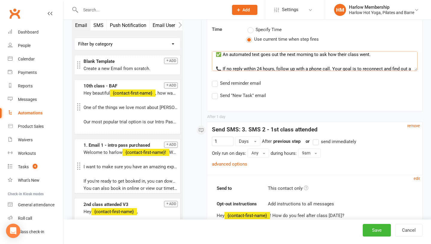
click at [378, 55] on textarea "✅ An automated text goes out the next morning to ask how their class went. 📞 If…" at bounding box center [314, 61] width 205 height 20
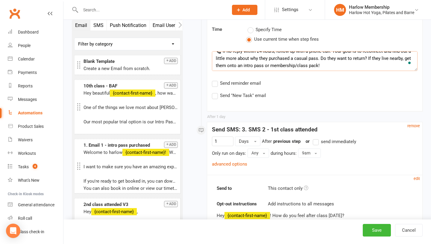
click at [335, 58] on textarea "✅ An automated text goes out the next morning to ask how their class went, yay!…" at bounding box center [314, 61] width 205 height 20
drag, startPoint x: 390, startPoint y: 57, endPoint x: 361, endPoint y: 58, distance: 29.3
click at [361, 58] on textarea "✅ An automated text goes out the next morning to ask how their class went, yay!…" at bounding box center [314, 61] width 205 height 20
click at [270, 65] on textarea "✅ An automated text goes out the next morning to ask how their class went, yay!…" at bounding box center [314, 61] width 205 height 20
type textarea "✅ An automated text goes out the next morning to ask how their class went, yay!…"
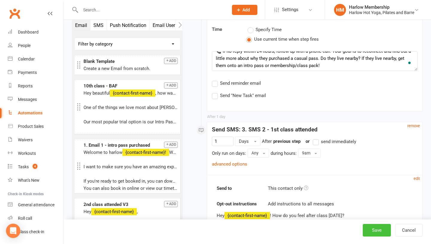
click at [375, 233] on button "Save" at bounding box center [376, 230] width 28 height 13
select select "50"
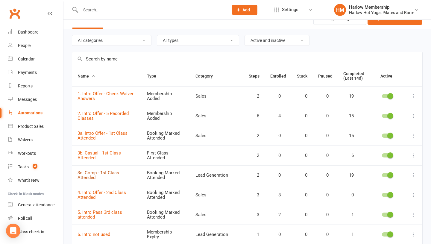
click at [89, 176] on link "3c. Comp - 1st Class Attended" at bounding box center [98, 175] width 42 height 10
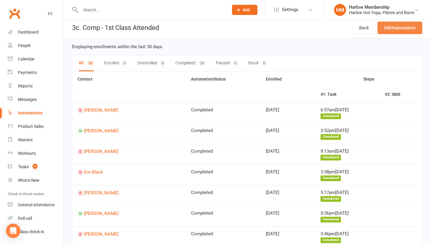
click at [385, 30] on link "Edit Automation" at bounding box center [399, 28] width 45 height 13
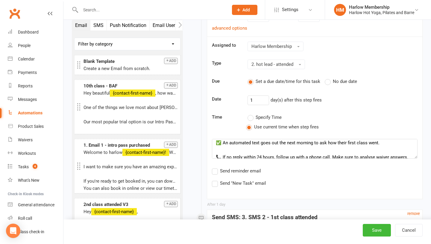
click at [380, 137] on sequence-task-payload-editor "Assigned to Harlow Membership Type 2. hot lead - attended Due Set a due date/ti…" at bounding box center [314, 114] width 205 height 145
click at [380, 144] on textarea "✅ An automated text goes out the next morning to ask how their first class went…" at bounding box center [314, 149] width 205 height 20
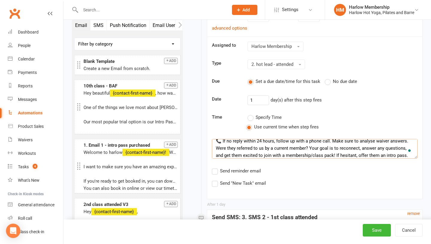
click at [300, 149] on textarea "✅ An automated text goes out the next morning to ask how their first class went…" at bounding box center [314, 149] width 205 height 20
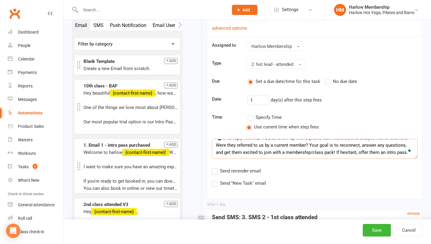
drag, startPoint x: 255, startPoint y: 152, endPoint x: 274, endPoint y: 152, distance: 19.4
click at [274, 152] on textarea "✅ An automated text goes out the next morning to ask how their first class went…" at bounding box center [314, 149] width 205 height 20
type textarea "✅ An automated text goes out the next morning to ask how their first class went…"
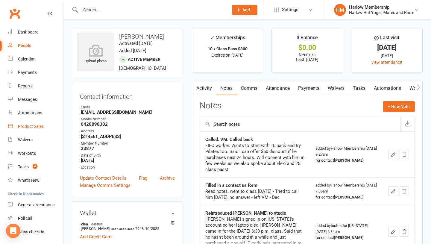
click at [31, 125] on div "Product Sales" at bounding box center [31, 126] width 26 height 5
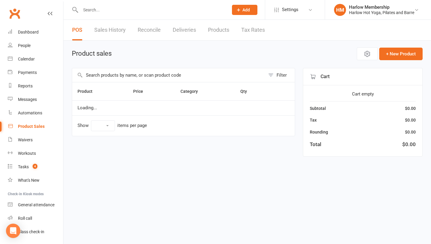
select select "10"
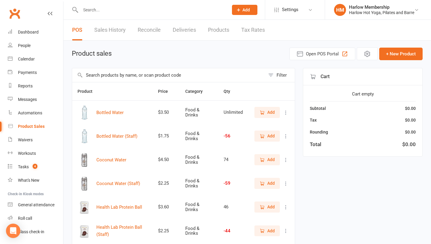
click at [107, 36] on link "Sales History" at bounding box center [109, 30] width 31 height 21
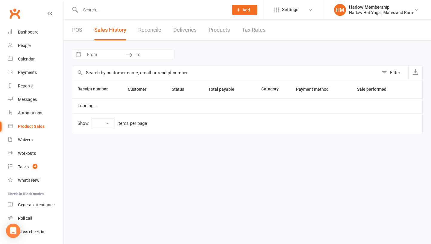
select select "25"
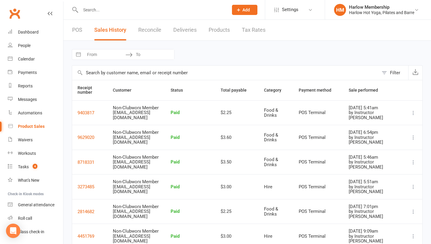
click at [118, 13] on input "text" at bounding box center [151, 10] width 145 height 8
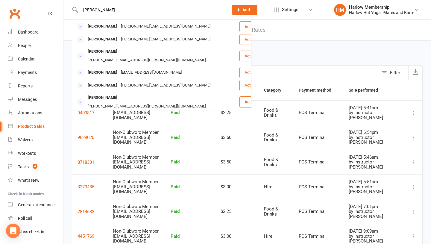
type input "Daniel"
click at [280, 52] on div "Navigate forward to interact with the calendar and select a date. Press the que…" at bounding box center [247, 54] width 350 height 11
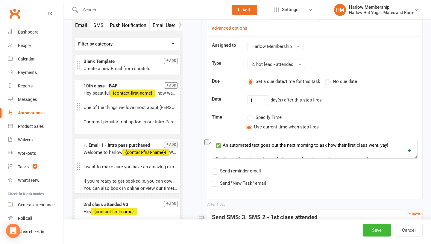
scroll to position [22, 0]
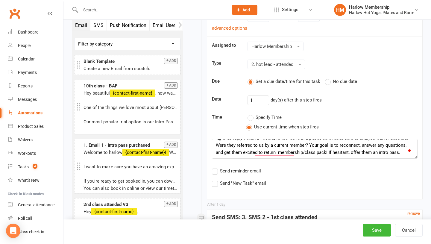
drag, startPoint x: 268, startPoint y: 153, endPoint x: 254, endPoint y: 152, distance: 13.8
click at [254, 152] on textarea "✅ An automated text goes out the next morning to ask how their first class went…" at bounding box center [314, 149] width 205 height 20
drag, startPoint x: 317, startPoint y: 152, endPoint x: 267, endPoint y: 152, distance: 49.6
click at [267, 152] on textarea "✅ An automated text goes out the next morning to ask how their first class went…" at bounding box center [314, 149] width 205 height 20
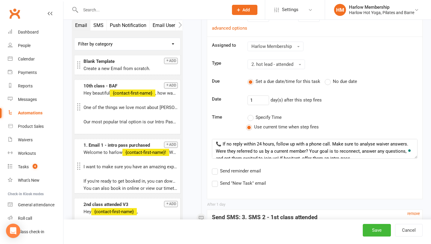
scroll to position [16, 0]
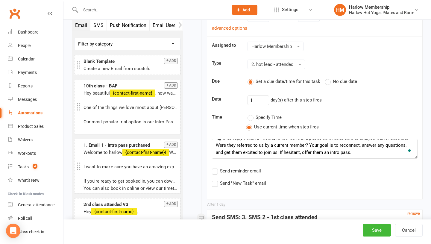
drag, startPoint x: 405, startPoint y: 145, endPoint x: 338, endPoint y: 146, distance: 67.0
click at [338, 146] on textarea "✅ An automated text goes out the next morning to ask how their first class went…" at bounding box center [314, 149] width 205 height 20
click at [283, 153] on textarea "✅ An automated text goes out the next morning to ask how their first class went…" at bounding box center [314, 149] width 205 height 20
click at [302, 150] on textarea "✅ An automated text goes out the next morning to ask how their first class went…" at bounding box center [314, 149] width 205 height 20
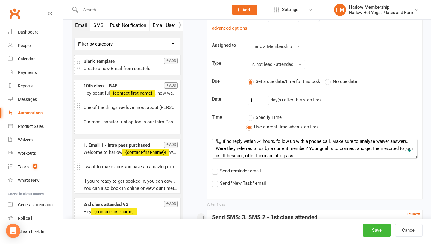
click at [383, 149] on textarea "✅ An automated text goes out the next morning to ask how their first class went…" at bounding box center [314, 149] width 205 height 20
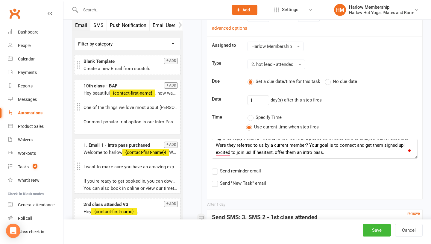
drag, startPoint x: 251, startPoint y: 155, endPoint x: 214, endPoint y: 155, distance: 36.8
click at [214, 155] on div "Create Task: 2. hot lead - attended 0 Days After Booking marked attended previo…" at bounding box center [315, 92] width 216 height 213
click at [292, 157] on textarea "✅ An automated text goes out the next morning to ask how their first class went…" at bounding box center [314, 149] width 205 height 20
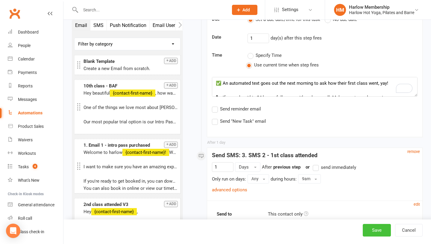
type textarea "✅ An automated text goes out the next morning to ask how their first class went…"
click at [374, 230] on button "Save" at bounding box center [376, 230] width 28 height 13
select select "50"
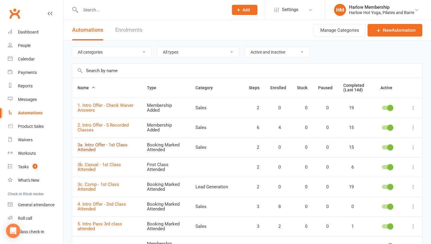
click at [89, 147] on link "3a. Intro Offer - 1st Class Attended" at bounding box center [102, 147] width 50 height 10
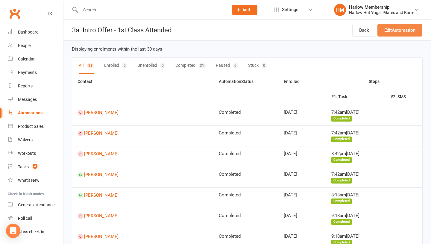
click at [414, 28] on link "Edit Automation" at bounding box center [399, 30] width 45 height 13
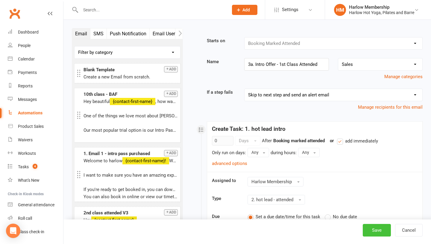
click at [367, 231] on button "Save" at bounding box center [376, 230] width 28 height 13
click at [27, 171] on link "Tasks 4" at bounding box center [35, 166] width 55 height 13
select select "50"
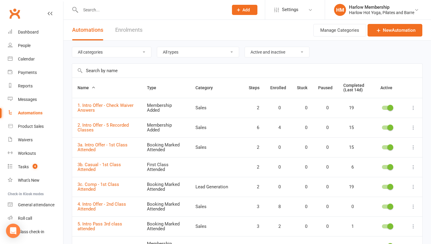
click at [237, 10] on icon at bounding box center [238, 9] width 5 height 5
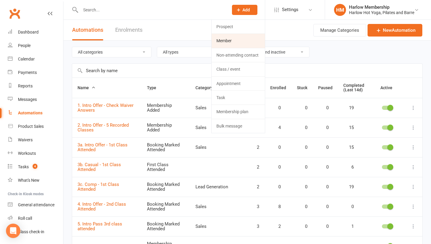
click at [229, 41] on link "Member" at bounding box center [237, 41] width 53 height 14
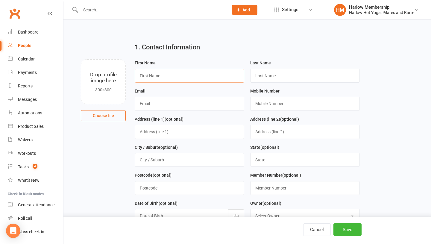
click at [188, 74] on input "text" at bounding box center [189, 76] width 109 height 14
paste input "[PERSON_NAME]"
type input "[PERSON_NAME]"
click at [25, 139] on div "Waivers" at bounding box center [25, 139] width 15 height 5
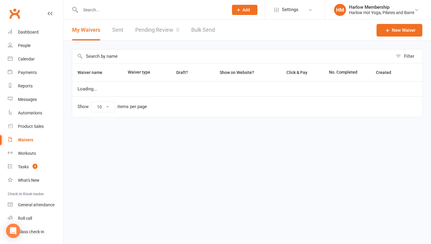
select select "100"
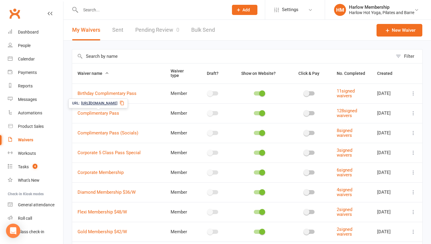
click at [124, 103] on icon at bounding box center [122, 102] width 5 height 5
select select "100"
click at [30, 167] on count-badge "4" at bounding box center [34, 166] width 8 height 5
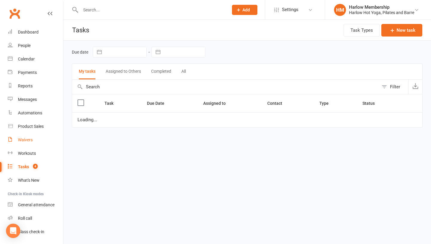
click at [25, 138] on div "Waivers" at bounding box center [25, 139] width 15 height 5
select select "100"
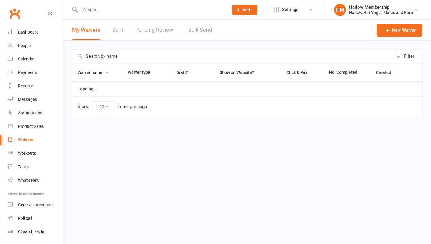
select select "100"
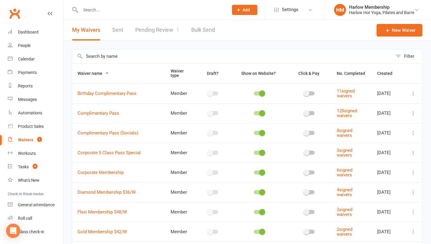
click at [157, 31] on link "Pending Review 1" at bounding box center [157, 30] width 44 height 21
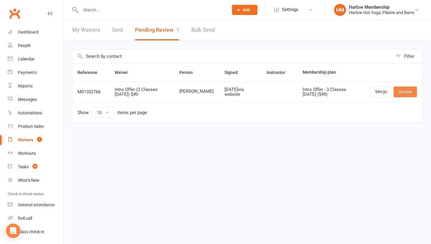
click at [405, 92] on link "Review" at bounding box center [404, 91] width 23 height 11
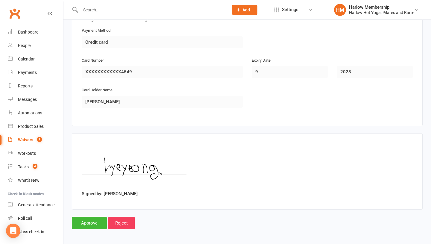
scroll to position [596, 0]
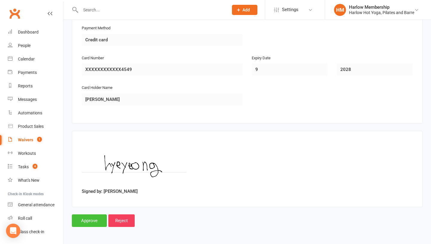
click at [92, 222] on input "Approve" at bounding box center [89, 220] width 35 height 13
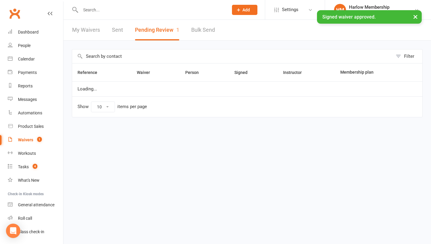
click at [124, 30] on div "My Waivers Sent Pending Review 1 Bulk Send" at bounding box center [143, 30] width 160 height 21
click at [117, 31] on link "Sent" at bounding box center [117, 30] width 11 height 21
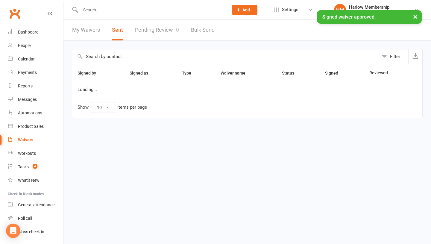
select select "100"
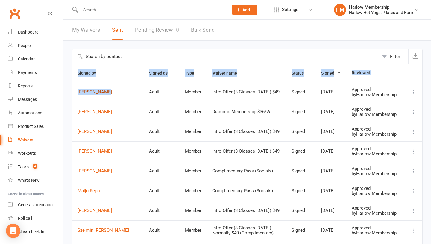
drag, startPoint x: 68, startPoint y: 94, endPoint x: 106, endPoint y: 94, distance: 37.7
click at [144, 95] on td "Adult" at bounding box center [162, 92] width 36 height 20
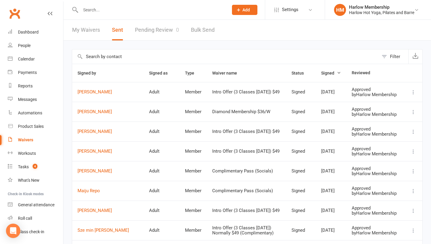
drag, startPoint x: 115, startPoint y: 91, endPoint x: 119, endPoint y: 91, distance: 4.5
click at [118, 91] on td "hyeyeong lim" at bounding box center [107, 92] width 71 height 20
drag, startPoint x: 96, startPoint y: 88, endPoint x: 75, endPoint y: 95, distance: 22.1
click at [75, 95] on td "hyeyeong lim" at bounding box center [107, 92] width 71 height 20
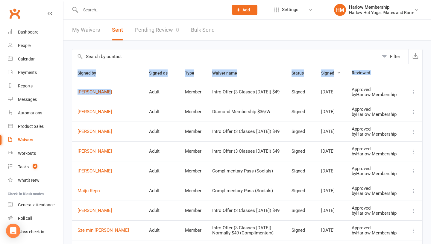
drag, startPoint x: 70, startPoint y: 94, endPoint x: 109, endPoint y: 95, distance: 38.9
click at [120, 96] on td "hyeyeong lim" at bounding box center [107, 92] width 71 height 20
drag, startPoint x: 120, startPoint y: 96, endPoint x: 77, endPoint y: 95, distance: 42.8
click at [77, 95] on tr "hyeyeong lim Adult Member Intro Offer (3 Classes in 7 Days) $49 Signed Sep 17, …" at bounding box center [247, 92] width 350 height 20
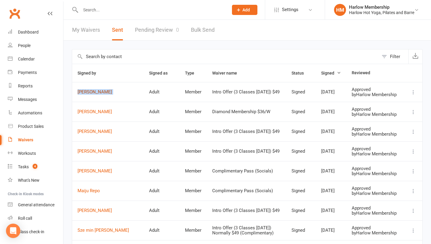
click at [96, 94] on link "hyeyeong lim" at bounding box center [107, 91] width 61 height 5
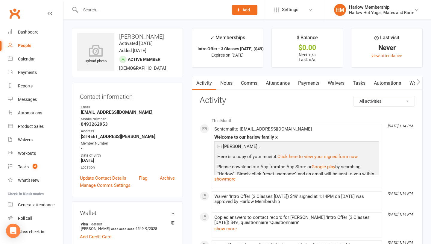
click at [226, 85] on link "Notes" at bounding box center [226, 83] width 21 height 14
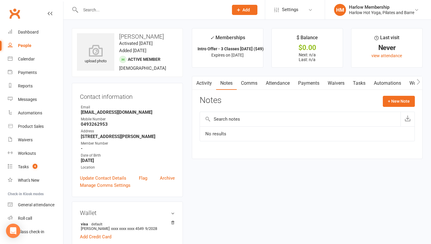
click at [393, 93] on div "Activity Notes Comms Attendance Payments Waivers Tasks Automations Workouts Mob…" at bounding box center [307, 117] width 231 height 83
click at [386, 103] on button "+ New Note" at bounding box center [398, 101] width 32 height 11
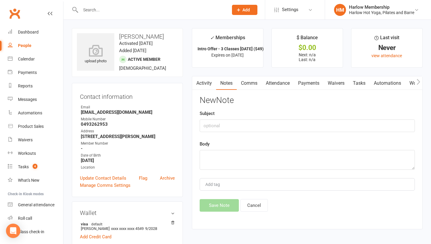
click at [229, 119] on div "Subject" at bounding box center [306, 121] width 215 height 22
click at [223, 126] on input "text" at bounding box center [306, 125] width 215 height 13
type input "Approved waiver. Called."
click at [234, 166] on textarea at bounding box center [306, 160] width 215 height 20
click at [221, 127] on input "Approved waiver. Called." at bounding box center [306, 125] width 215 height 13
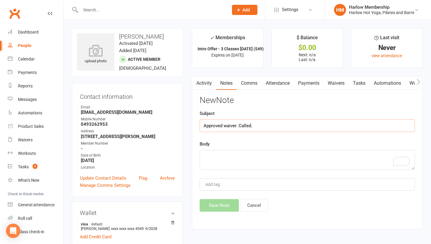
click at [221, 127] on input "Approved waiver. Called." at bounding box center [306, 125] width 215 height 13
click at [224, 161] on textarea "To enrich screen reader interactions, please activate Accessibility in Grammarl…" at bounding box center [306, 160] width 215 height 20
paste textarea "Approved waiver. Called."
type textarea "Approved waiver. Called."
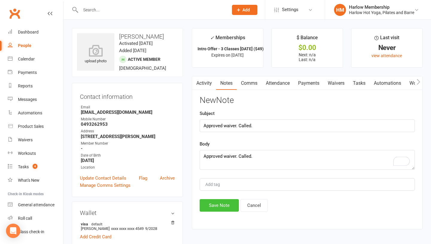
click at [218, 207] on button "Save Note" at bounding box center [218, 205] width 39 height 13
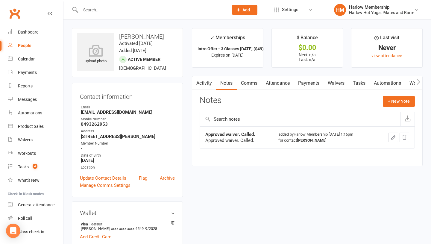
click at [135, 35] on h3 "hyeyeong lim" at bounding box center [127, 36] width 101 height 7
copy h3 "hyeyeong lim"
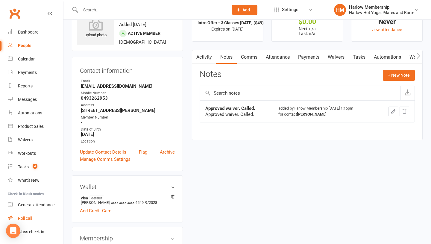
click at [24, 216] on div "Roll call" at bounding box center [25, 218] width 14 height 5
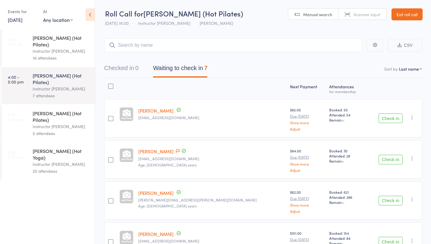
click at [16, 18] on link "[DATE]" at bounding box center [15, 19] width 15 height 7
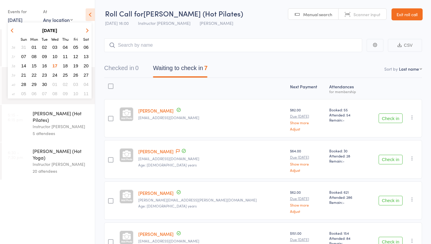
click at [74, 65] on span "19" at bounding box center [75, 65] width 5 height 5
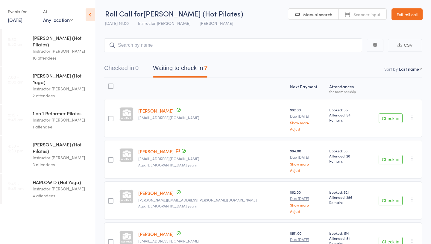
click at [22, 24] on div "Events for [DATE] D Sep, YYYY [DATE] Sun Mon Tue Wed Thu Fri Sat 36 31 01 02 03…" at bounding box center [22, 16] width 29 height 18
click at [22, 12] on div "Events for" at bounding box center [22, 12] width 29 height 10
click at [17, 17] on link "[DATE]" at bounding box center [15, 19] width 15 height 7
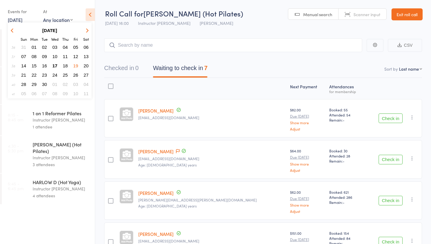
click at [76, 64] on span "19" at bounding box center [75, 65] width 5 height 5
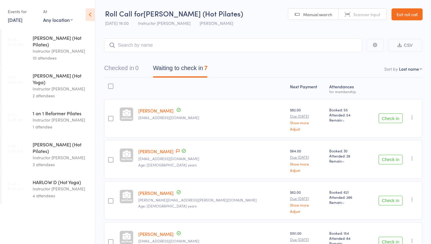
click at [22, 20] on link "[DATE]" at bounding box center [15, 19] width 15 height 7
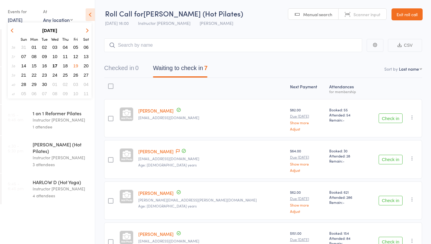
click at [85, 64] on span "20" at bounding box center [85, 65] width 5 height 5
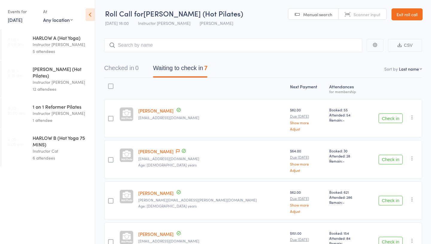
click at [22, 23] on div "Events for 20 Sep, 2025 D Sep, YYYY September 2025 Sun Mon Tue Wed Thu Fri Sat …" at bounding box center [22, 16] width 29 height 18
click at [22, 23] on link "20 Sep, 2025" at bounding box center [15, 19] width 15 height 7
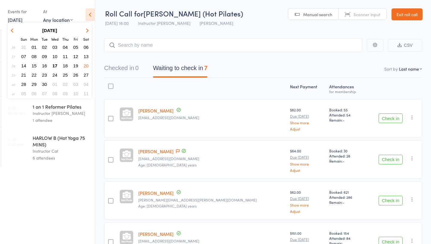
click at [23, 71] on button "21" at bounding box center [23, 75] width 9 height 8
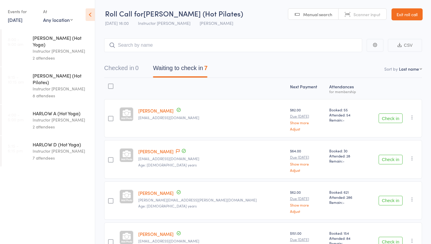
click at [401, 16] on link "Exit roll call" at bounding box center [406, 14] width 31 height 12
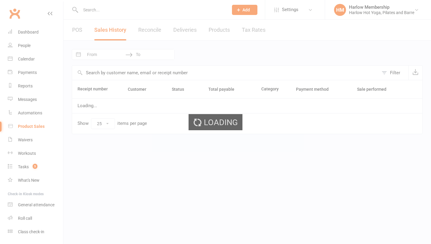
select select "25"
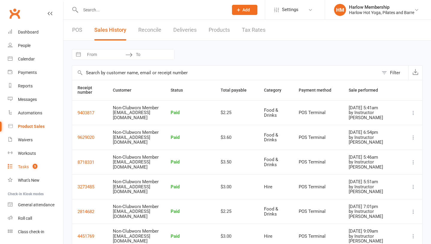
click at [31, 167] on count-badge "5" at bounding box center [34, 166] width 8 height 5
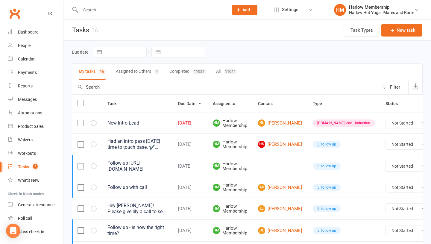
click at [271, 128] on td "[PERSON_NAME]" at bounding box center [279, 122] width 55 height 21
click at [274, 125] on link "[PERSON_NAME]" at bounding box center [280, 122] width 44 height 7
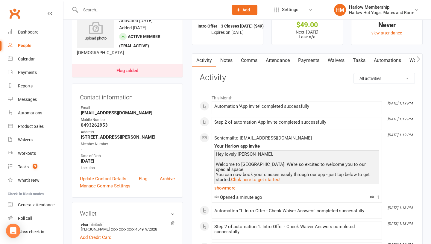
scroll to position [33, 0]
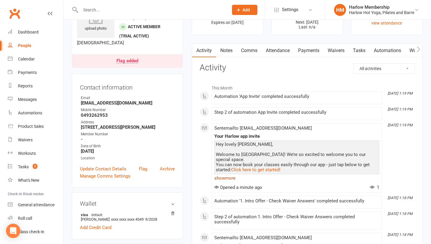
click at [231, 178] on link "show more" at bounding box center [296, 178] width 165 height 8
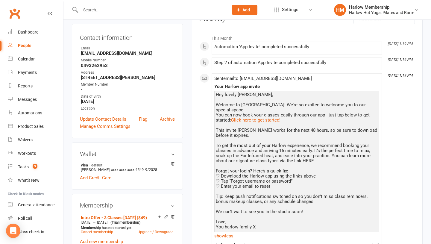
scroll to position [0, 0]
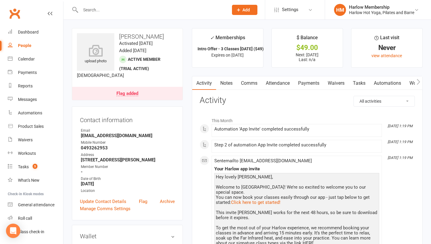
click at [228, 83] on link "Notes" at bounding box center [226, 83] width 21 height 14
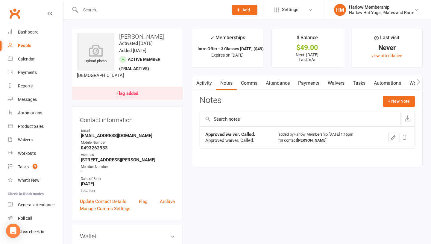
click at [393, 135] on icon "button" at bounding box center [393, 137] width 4 height 4
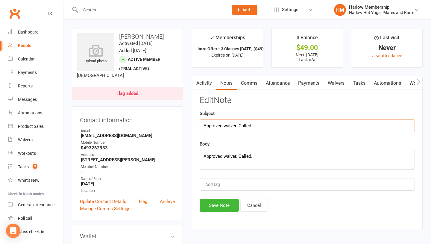
click at [259, 128] on input "Approved waiver. Called." at bounding box center [306, 125] width 215 height 13
type input "Approved waiver. Called. Chatted."
click at [261, 159] on textarea "Approved waiver. Called." at bounding box center [306, 160] width 215 height 20
drag, startPoint x: 257, startPoint y: 157, endPoint x: 189, endPoint y: 157, distance: 68.2
click at [189, 157] on main "✓ Memberships Intro Offer - 3 Classes [DATE] ($49) Expires on [DATE] $ Balance …" at bounding box center [306, 131] width 239 height 207
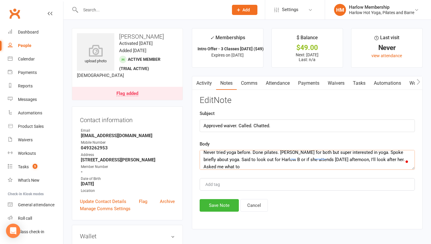
scroll to position [4, 0]
type textarea "Never tried yoga before. Done pilates. [PERSON_NAME] for both but super interes…"
click at [224, 203] on button "Save Note" at bounding box center [218, 205] width 39 height 13
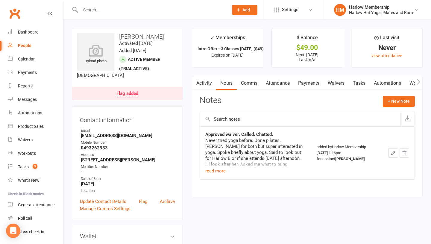
click at [351, 87] on link "Tasks" at bounding box center [358, 83] width 21 height 14
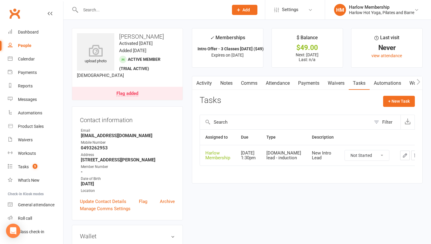
click at [347, 160] on select "Not Started In Progress Waiting Complete" at bounding box center [366, 155] width 44 height 10
select select "unstarted"
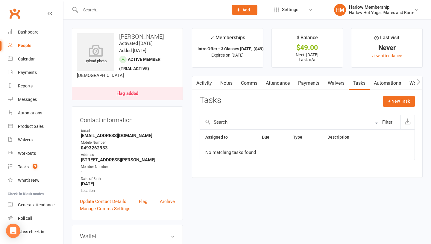
click at [239, 84] on link "Comms" at bounding box center [249, 83] width 25 height 14
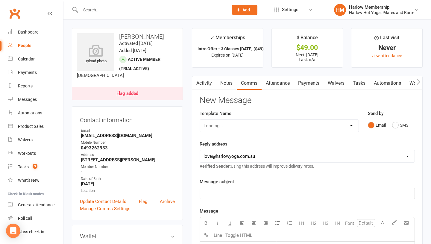
click at [391, 126] on div "Email SMS" at bounding box center [390, 124] width 47 height 11
click at [394, 126] on button "SMS" at bounding box center [400, 124] width 16 height 11
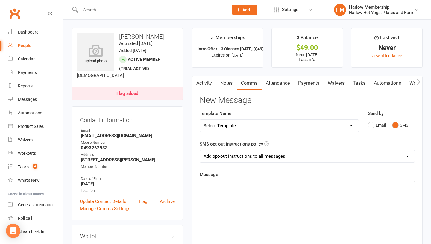
click at [312, 213] on div "﻿" at bounding box center [307, 226] width 214 height 90
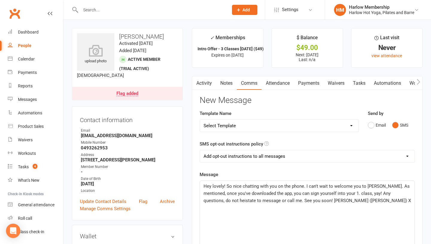
click at [309, 192] on span "Hey lovely! So nice chatting with you on the phone. I can't wait to welcome you…" at bounding box center [306, 193] width 207 height 20
click at [380, 184] on span "Hey lovely! So nice chatting with you on the phone. I can't wait to welcome you…" at bounding box center [306, 193] width 207 height 20
drag, startPoint x: 384, startPoint y: 186, endPoint x: 229, endPoint y: 192, distance: 155.0
click at [229, 192] on span "Hey lovely! So nice chatting with you on the phone. I can't wait to welcome you…" at bounding box center [306, 193] width 207 height 20
click at [246, 198] on span "Hey lovely! So nice chatting with you on the phone. I can't wait to welcome you…" at bounding box center [304, 193] width 203 height 20
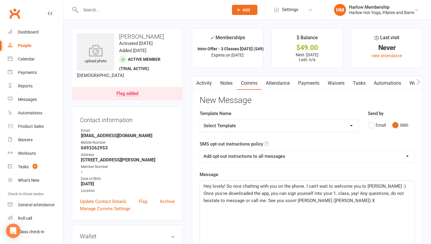
click at [314, 199] on p "Hey lovely! So nice chatting with you on the phone. I can't wait to welcome you…" at bounding box center [306, 193] width 207 height 22
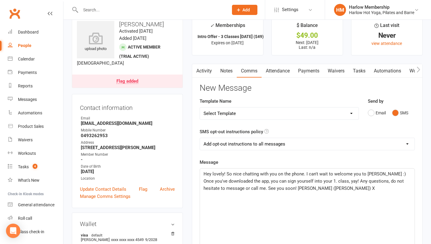
click at [382, 192] on div "Hey lovely! So nice chatting with you on the phone. I can't wait to welcome you…" at bounding box center [307, 213] width 214 height 90
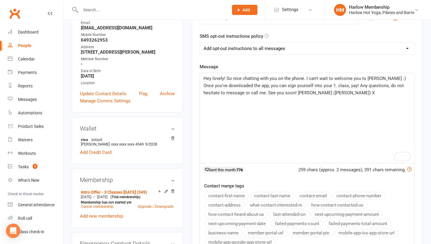
scroll to position [102, 0]
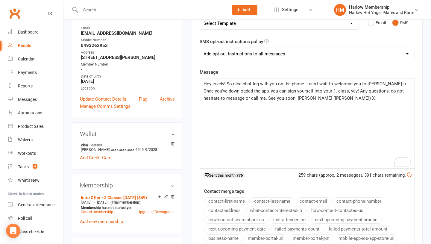
click at [341, 89] on span "Hey lovely! So nice chatting with you on the phone. I can't wait to welcome you…" at bounding box center [304, 91] width 203 height 20
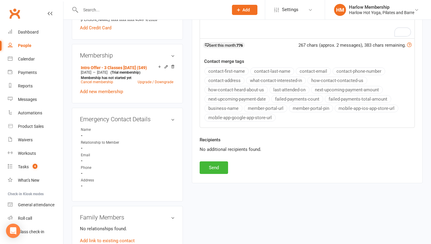
scroll to position [242, 0]
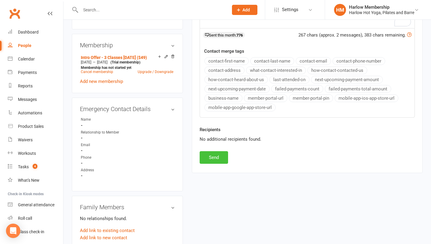
click at [210, 158] on button "Send" at bounding box center [213, 157] width 28 height 13
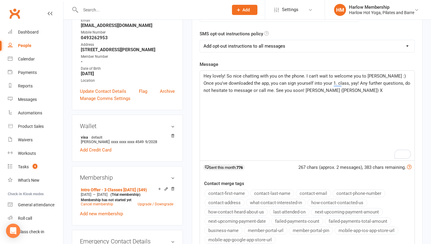
scroll to position [0, 0]
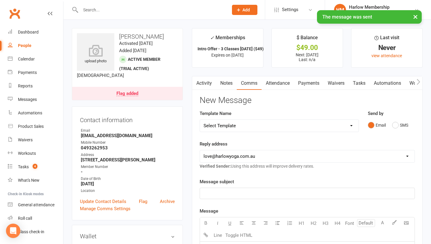
click at [362, 83] on link "Tasks" at bounding box center [358, 83] width 21 height 14
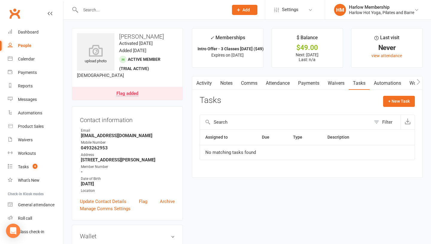
click at [230, 84] on link "Notes" at bounding box center [226, 83] width 21 height 14
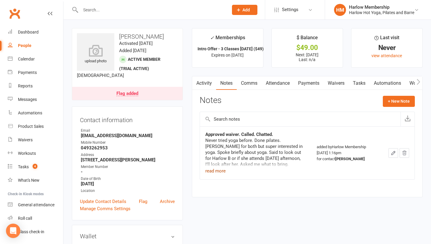
click at [218, 172] on button "read more" at bounding box center [215, 170] width 20 height 7
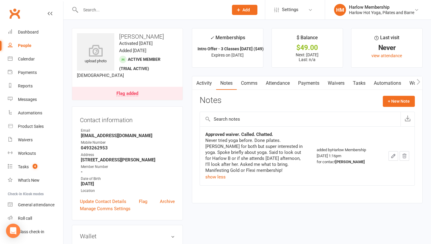
click at [393, 157] on icon "button" at bounding box center [392, 155] width 5 height 5
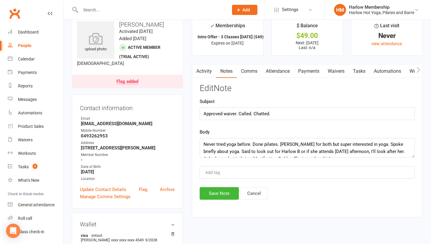
scroll to position [7, 0]
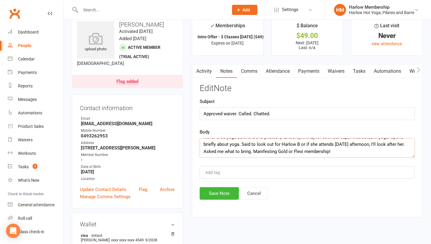
click at [271, 149] on textarea "Never tried yoga before. Done pilates. [PERSON_NAME] for both but super interes…" at bounding box center [306, 148] width 215 height 20
click at [270, 150] on textarea "Never tried yoga before. Done pilates. [PERSON_NAME] for both but super interes…" at bounding box center [306, 148] width 215 height 20
type textarea "Never tried yoga before. Done pilates. [PERSON_NAME] for both but super interes…"
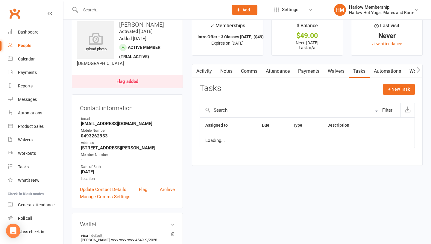
scroll to position [12, 0]
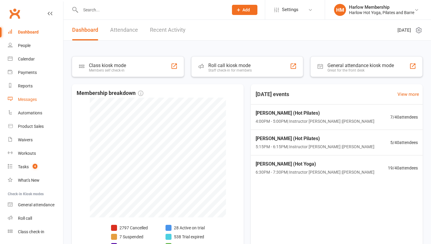
click at [31, 97] on div "Messages" at bounding box center [27, 99] width 19 height 5
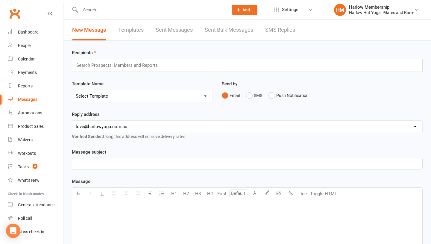
click at [176, 31] on link "Sent Messages" at bounding box center [173, 30] width 37 height 21
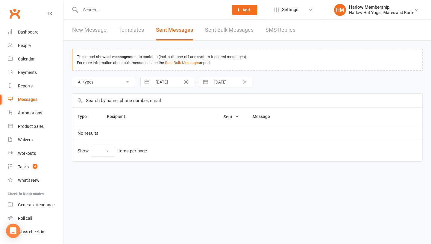
select select "10"
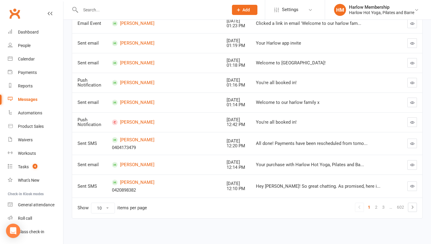
scroll to position [135, 0]
drag, startPoint x: 166, startPoint y: 161, endPoint x: 145, endPoint y: 166, distance: 21.2
click at [122, 162] on td "[PERSON_NAME]" at bounding box center [163, 165] width 115 height 20
click at [165, 157] on td "[PERSON_NAME]" at bounding box center [163, 165] width 115 height 20
drag, startPoint x: 152, startPoint y: 158, endPoint x: 121, endPoint y: 163, distance: 31.9
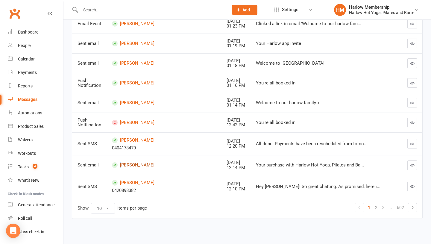
click at [121, 163] on td "[PERSON_NAME]" at bounding box center [163, 165] width 115 height 20
click at [164, 170] on td "[PERSON_NAME]" at bounding box center [163, 165] width 115 height 20
drag, startPoint x: 167, startPoint y: 170, endPoint x: 119, endPoint y: 166, distance: 47.7
click at [119, 166] on td "[PERSON_NAME]" at bounding box center [163, 165] width 115 height 20
copy link "[PERSON_NAME]"
